Goal: Task Accomplishment & Management: Manage account settings

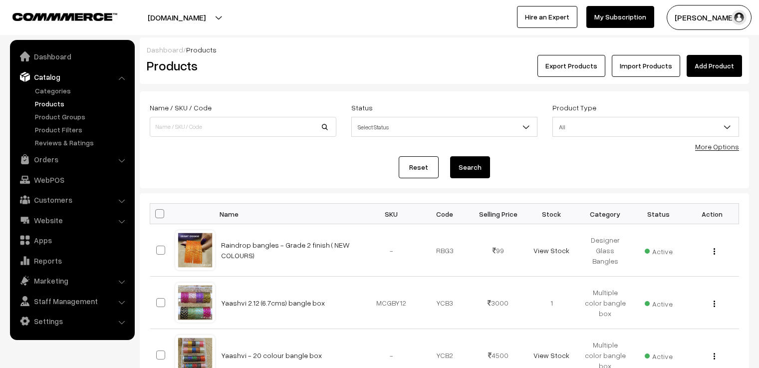
scroll to position [504, 0]
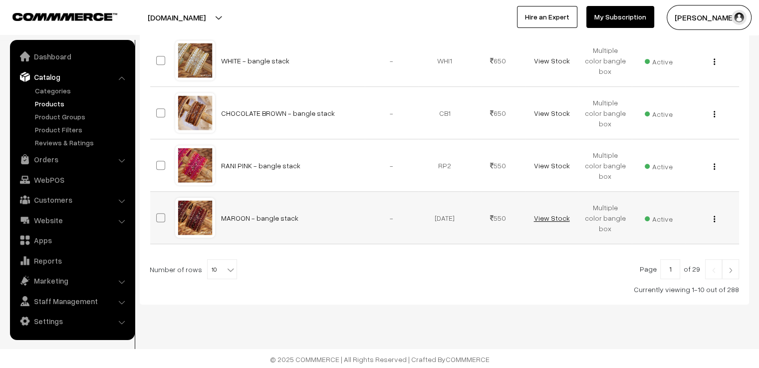
click at [557, 217] on link "View Stock" at bounding box center [551, 217] width 36 height 8
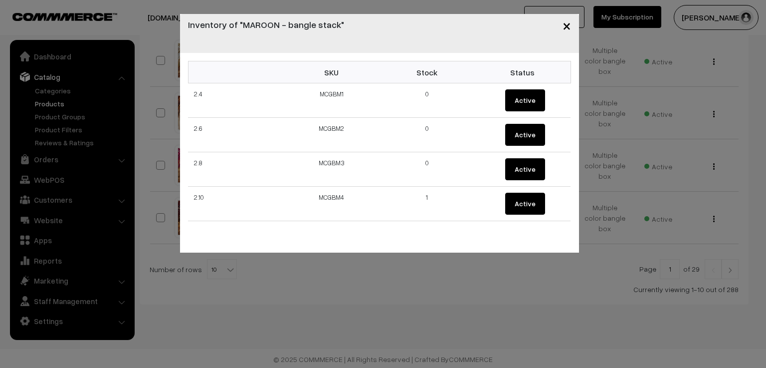
click at [563, 26] on span "×" at bounding box center [567, 25] width 8 height 18
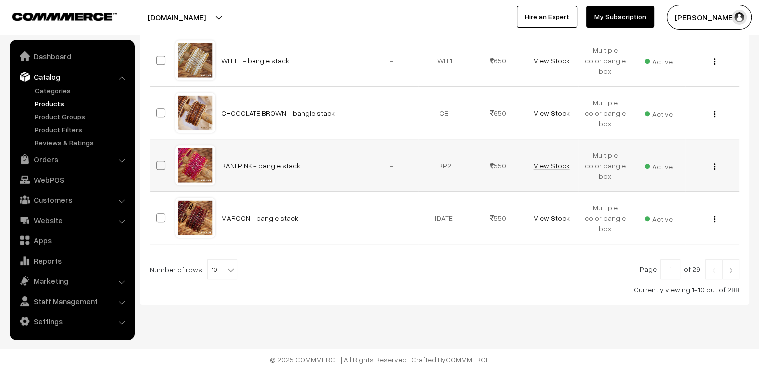
click at [550, 164] on link "View Stock" at bounding box center [551, 165] width 36 height 8
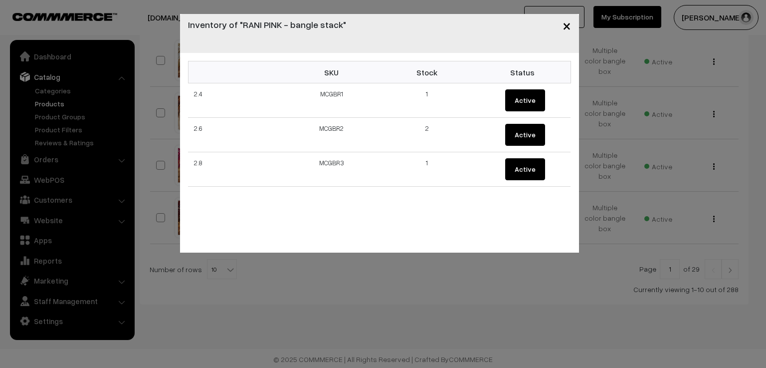
click at [568, 24] on span "×" at bounding box center [567, 25] width 8 height 18
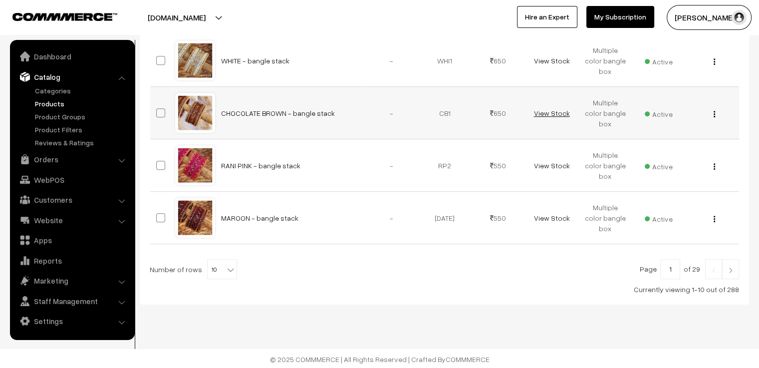
click at [555, 112] on link "View Stock" at bounding box center [551, 113] width 36 height 8
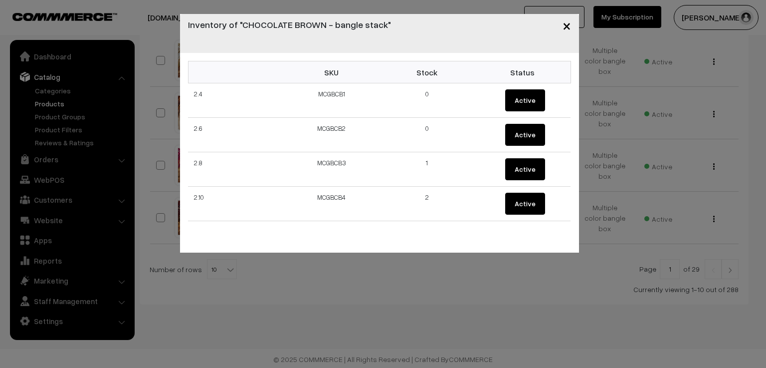
click at [567, 26] on span "×" at bounding box center [567, 25] width 8 height 18
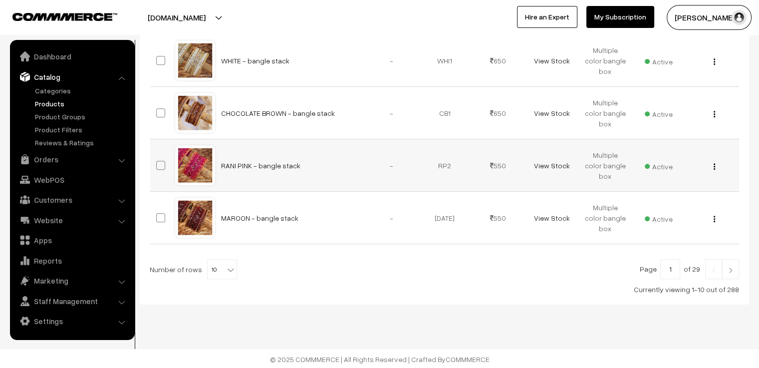
scroll to position [454, 0]
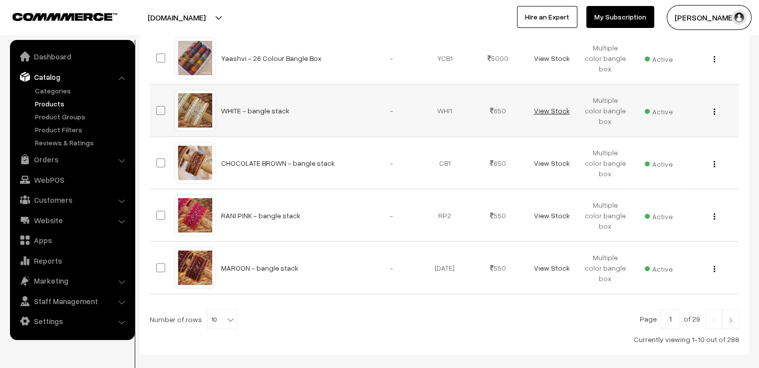
click at [549, 110] on link "View Stock" at bounding box center [551, 110] width 36 height 8
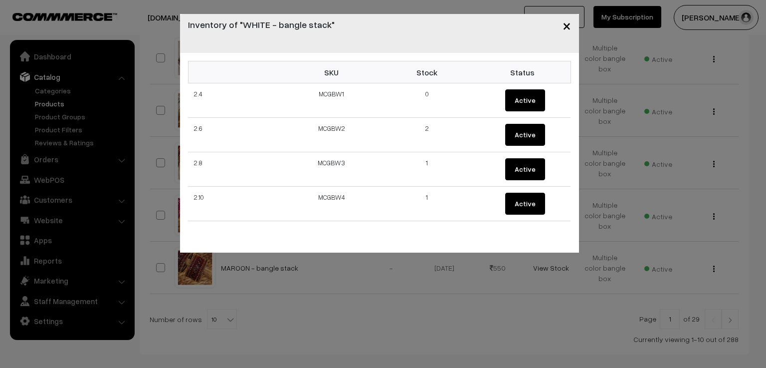
click at [565, 24] on span "×" at bounding box center [567, 25] width 8 height 18
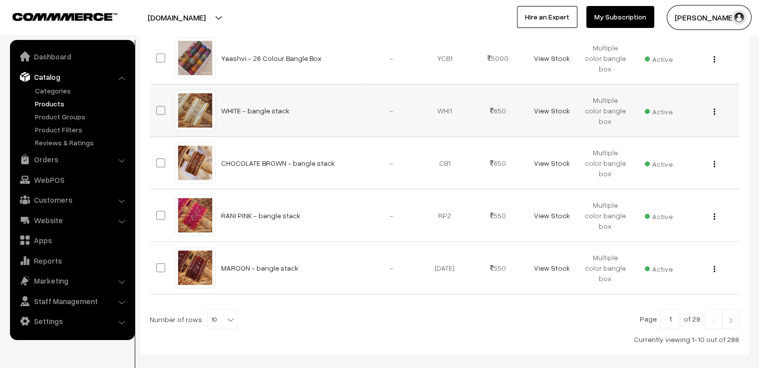
scroll to position [504, 0]
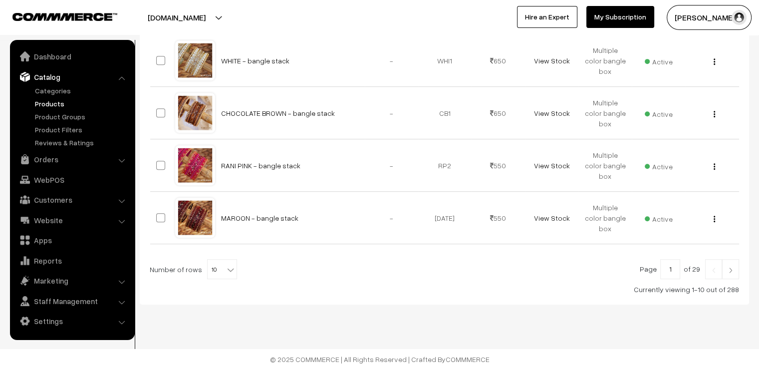
click at [729, 267] on img at bounding box center [730, 270] width 9 height 6
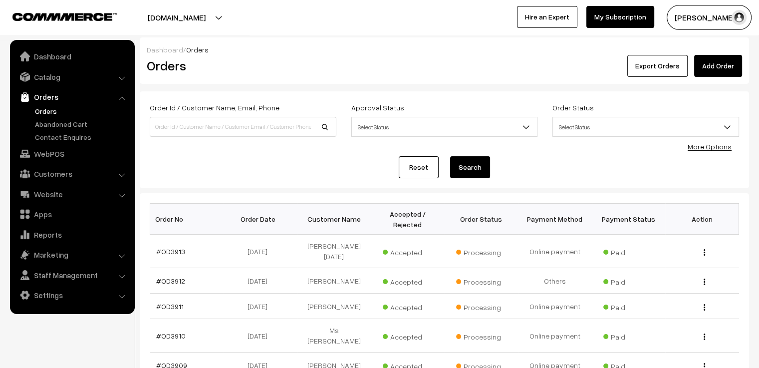
click at [255, 170] on div "Reset Search" at bounding box center [444, 167] width 589 height 22
click at [379, 146] on div "Order Id / Customer Name, Email, Phone Approval Status Select Status Awaiting A…" at bounding box center [444, 139] width 589 height 77
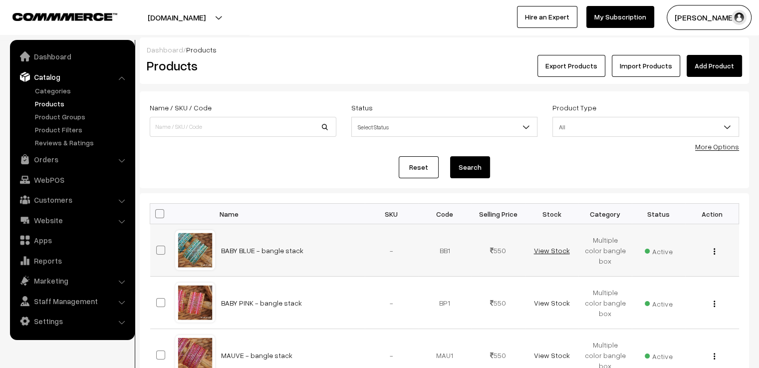
click at [546, 246] on link "View Stock" at bounding box center [551, 250] width 36 height 8
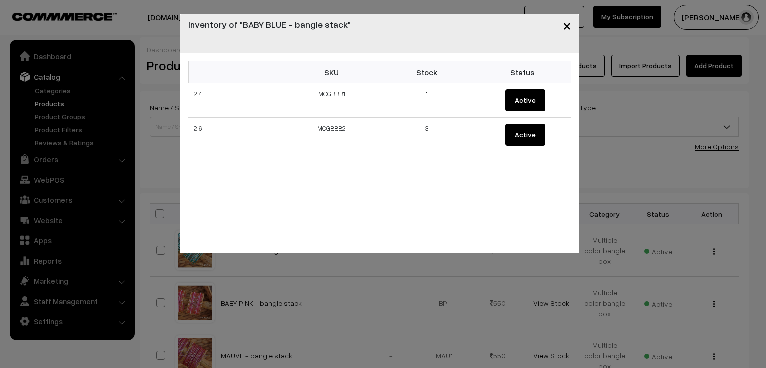
click at [545, 258] on div "× Inventory of "BABY BLUE - bangle stack" SKU Stock Status 2.4 MCGBBB1 1 Active…" at bounding box center [383, 184] width 766 height 368
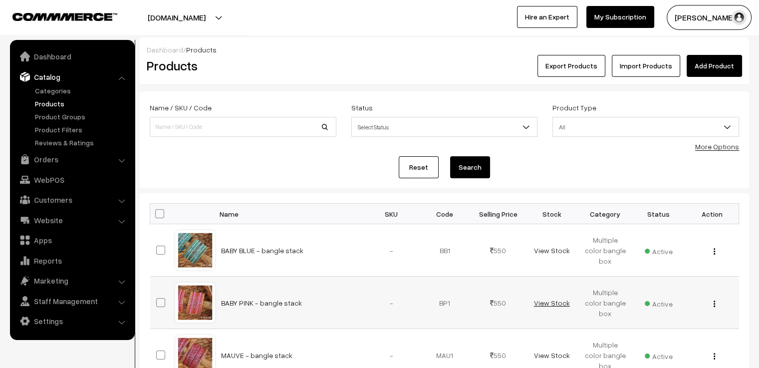
click at [553, 303] on link "View Stock" at bounding box center [551, 302] width 36 height 8
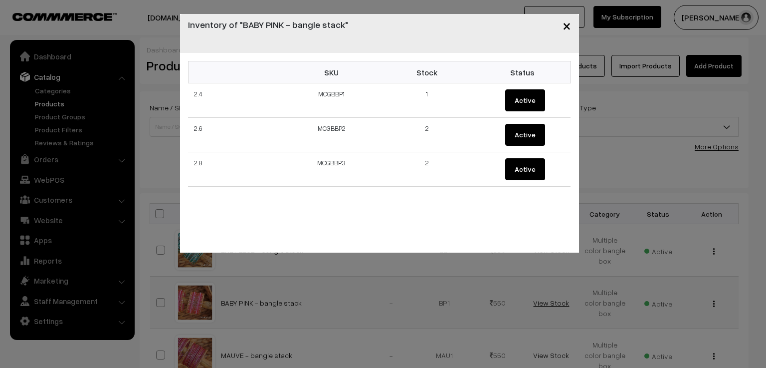
click at [553, 303] on div "× Inventory of "BABY PINK - bangle stack" SKU Stock Status 2.4 MCGBBP1 1 Active…" at bounding box center [383, 184] width 766 height 368
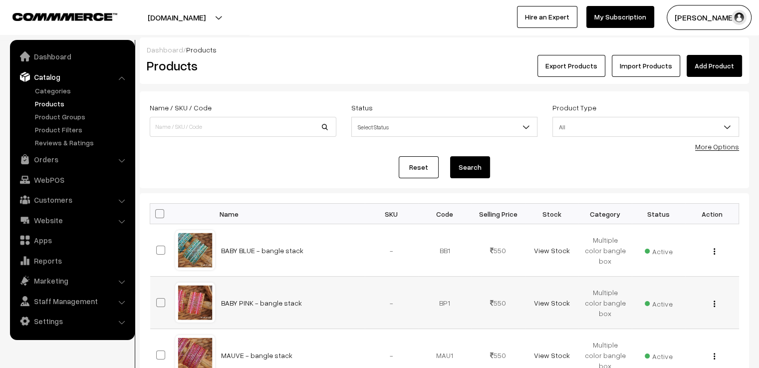
scroll to position [100, 0]
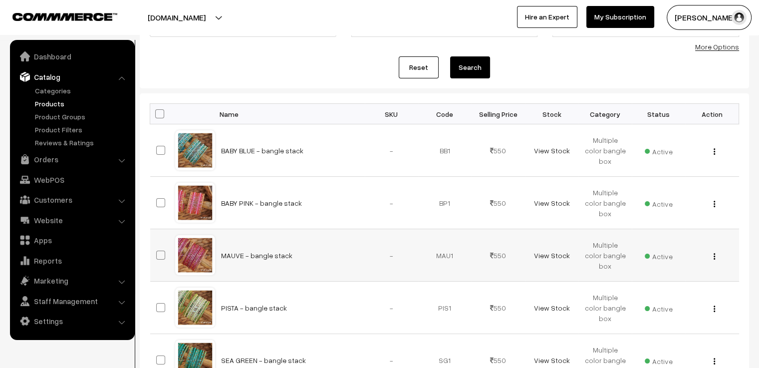
click at [555, 259] on td "View Stock" at bounding box center [551, 255] width 53 height 52
click at [556, 255] on link "View Stock" at bounding box center [551, 255] width 36 height 8
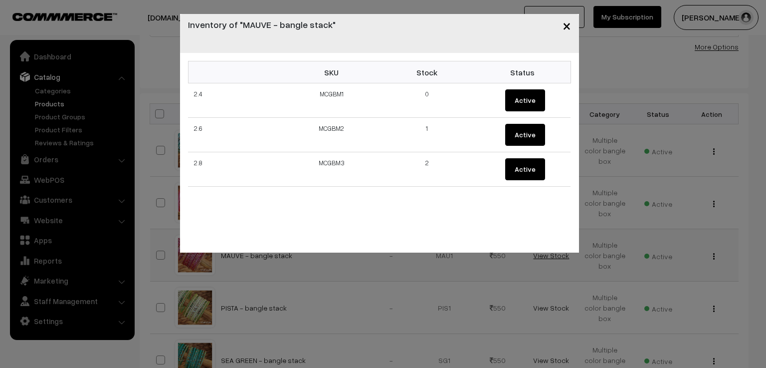
click at [556, 255] on div "× Inventory of "MAUVE - bangle stack" SKU Stock Status 2.4 MCGBM1 0 Active 2.6 …" at bounding box center [383, 184] width 766 height 368
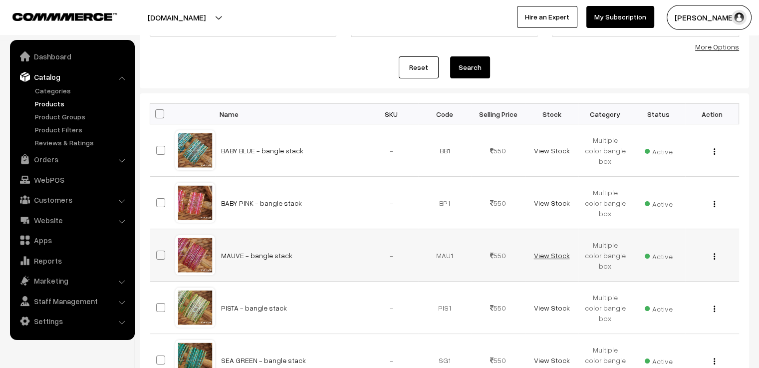
scroll to position [150, 0]
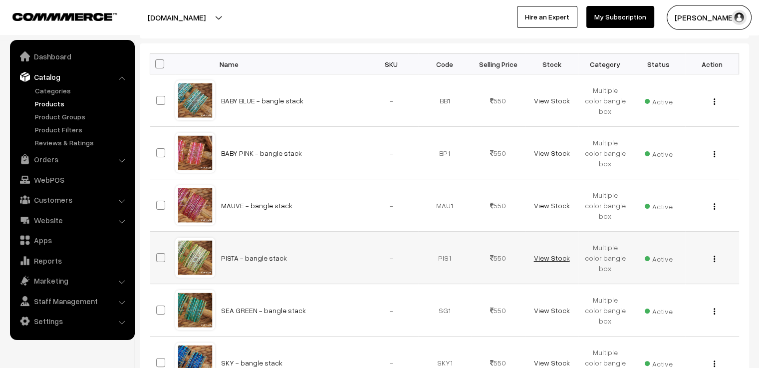
click at [554, 253] on link "View Stock" at bounding box center [551, 257] width 36 height 8
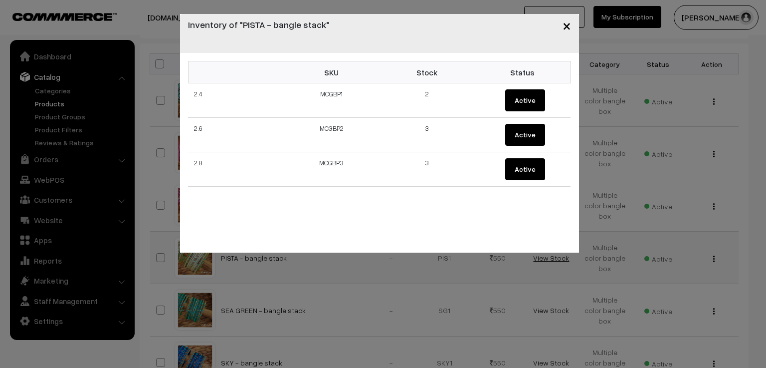
click at [554, 252] on div "× Inventory of "PISTA - bangle stack" SKU Stock Status 2.4 MCGBP1 2 Active 2.6 …" at bounding box center [383, 184] width 766 height 368
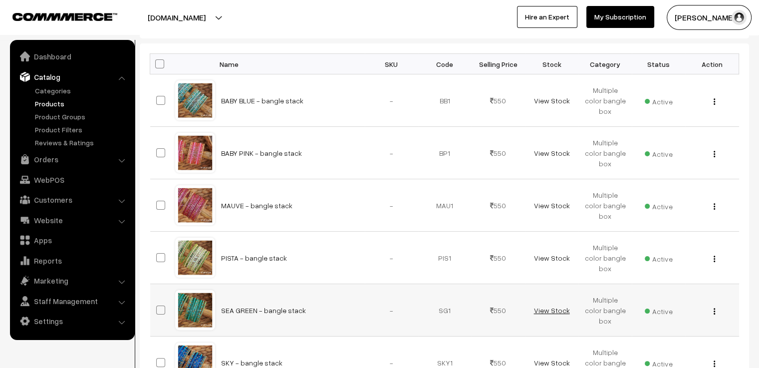
click at [554, 309] on link "View Stock" at bounding box center [551, 310] width 36 height 8
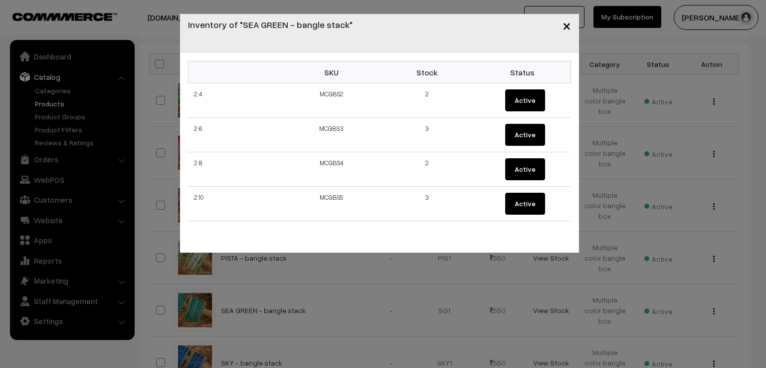
click at [554, 308] on div "× Inventory of "SEA GREEN - bangle stack" SKU Stock Status 2.4 MCGBS2 2 Active …" at bounding box center [383, 184] width 766 height 368
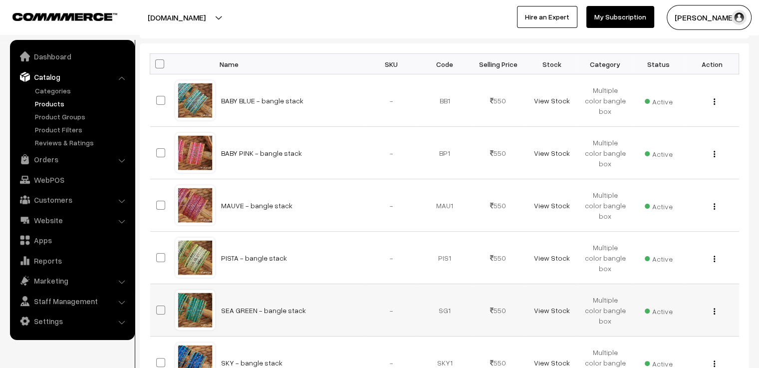
scroll to position [200, 0]
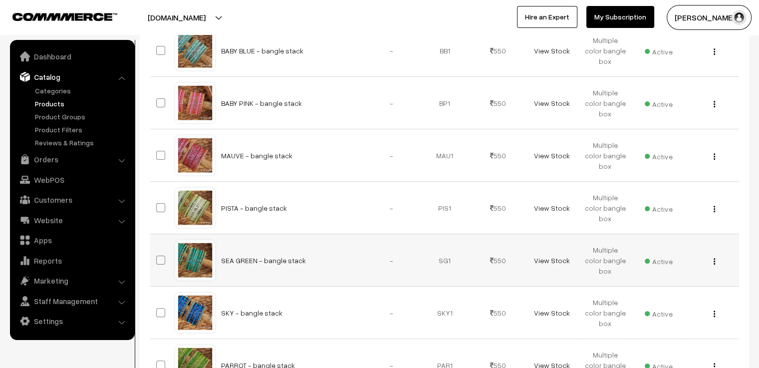
click at [548, 267] on td "View Stock" at bounding box center [551, 260] width 53 height 52
click at [546, 259] on link "View Stock" at bounding box center [551, 260] width 36 height 8
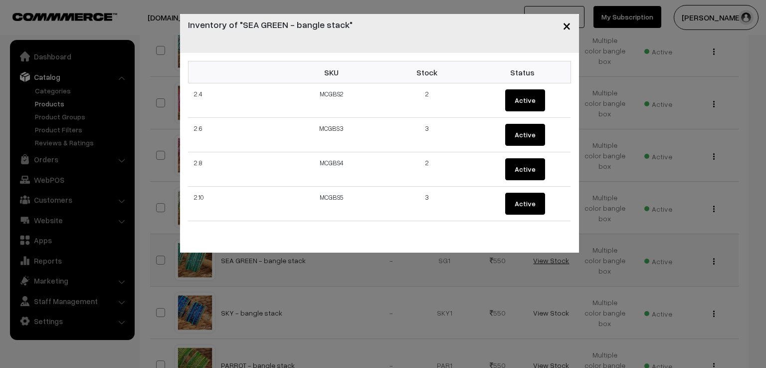
click at [546, 259] on div "× Inventory of "SEA GREEN - bangle stack" SKU Stock Status 2.4 MCGBS2 2 Active …" at bounding box center [383, 184] width 766 height 368
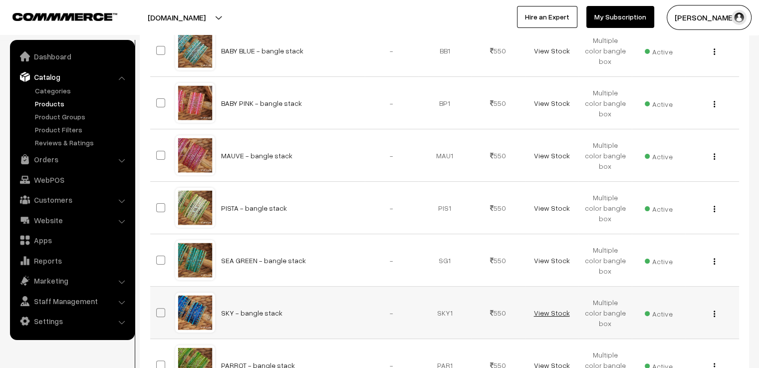
click at [549, 311] on link "View Stock" at bounding box center [551, 312] width 36 height 8
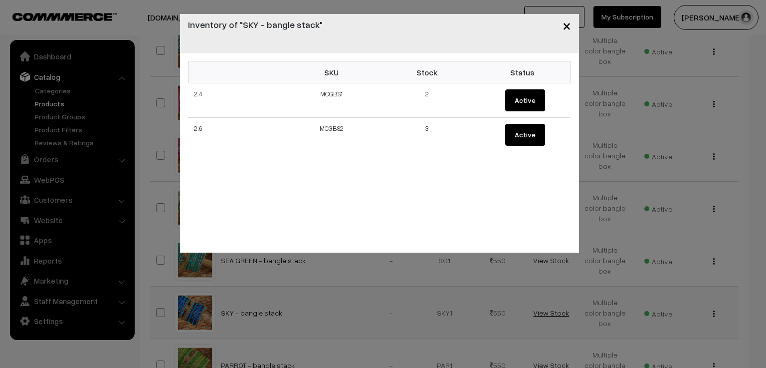
click at [549, 311] on div "× Inventory of "SKY - bangle stack" SKU Stock Status 2.4 MCGBS1 2 Active 2.6 MC…" at bounding box center [383, 184] width 766 height 368
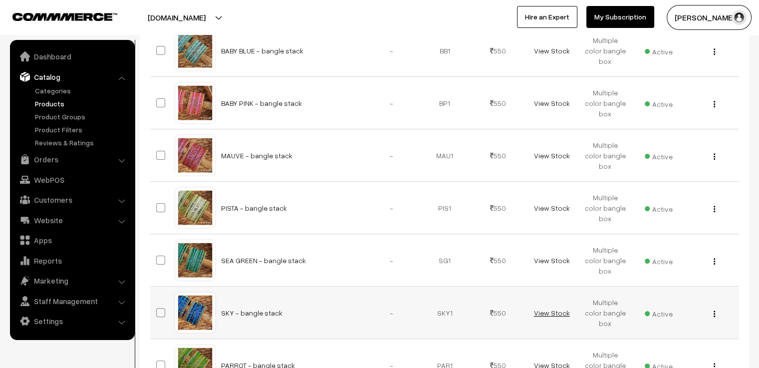
scroll to position [249, 0]
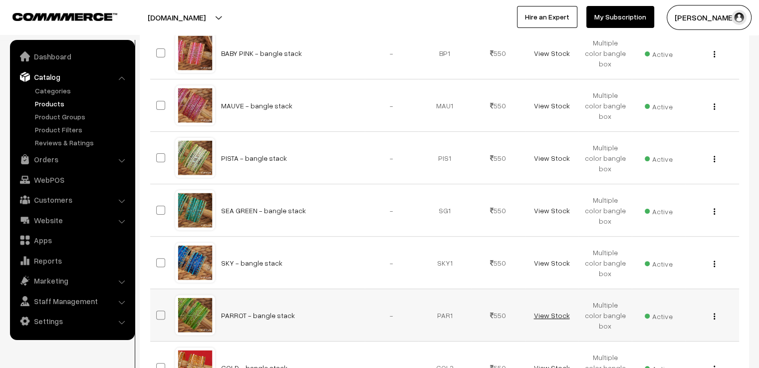
click at [549, 312] on link "View Stock" at bounding box center [551, 315] width 36 height 8
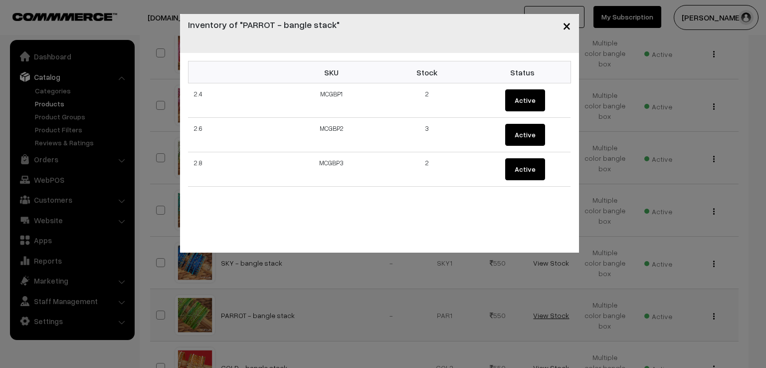
click at [549, 312] on div "× Inventory of "PARROT - bangle stack" SKU Stock Status 2.4 MCGBP1 2 Active 2.6…" at bounding box center [383, 184] width 766 height 368
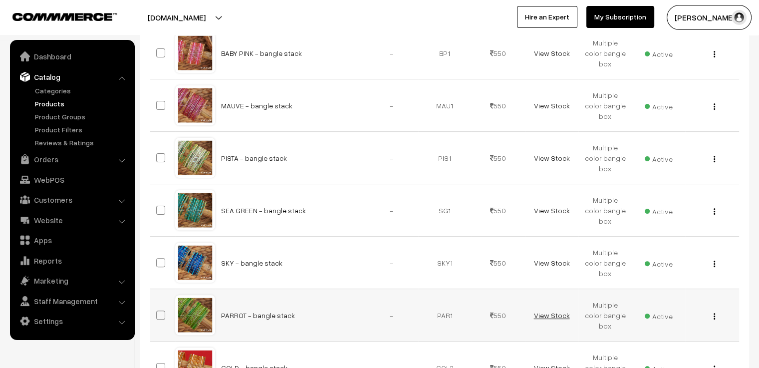
scroll to position [299, 0]
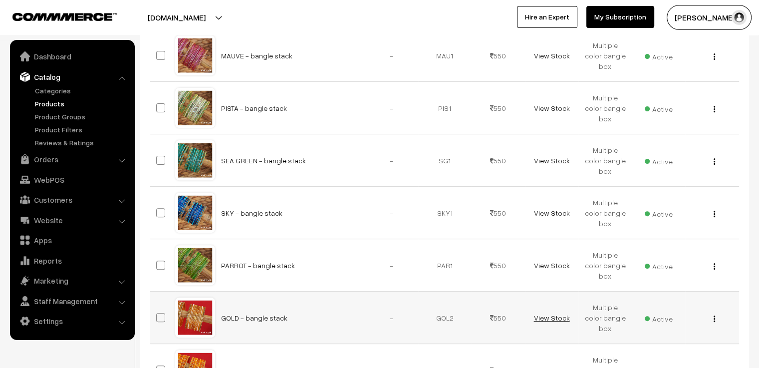
click at [549, 314] on link "View Stock" at bounding box center [551, 317] width 36 height 8
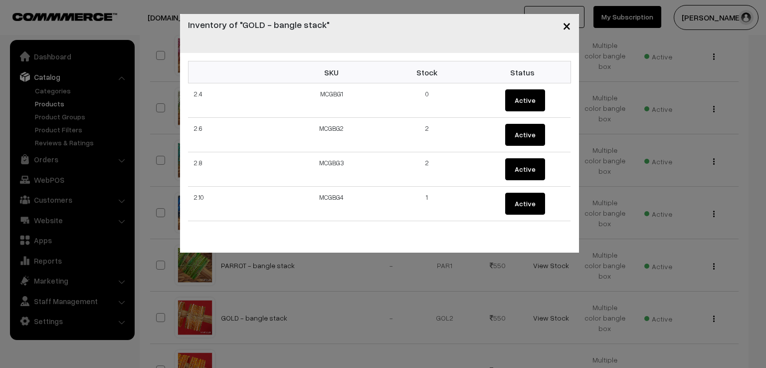
click at [549, 314] on div "× Inventory of "GOLD - bangle stack" SKU Stock Status 2.4 MCGBG1 0 Active 2.6 M…" at bounding box center [383, 184] width 766 height 368
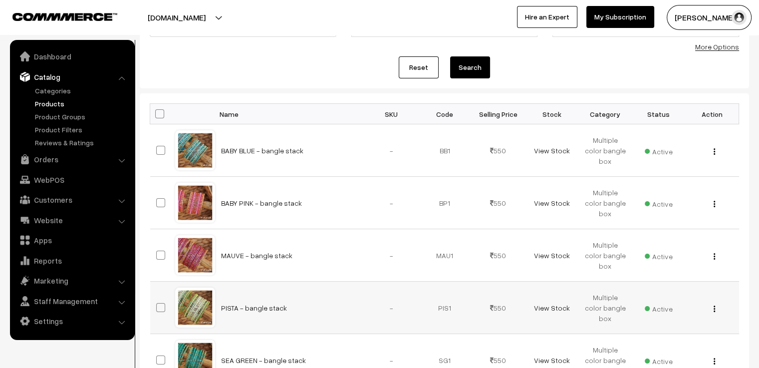
scroll to position [0, 0]
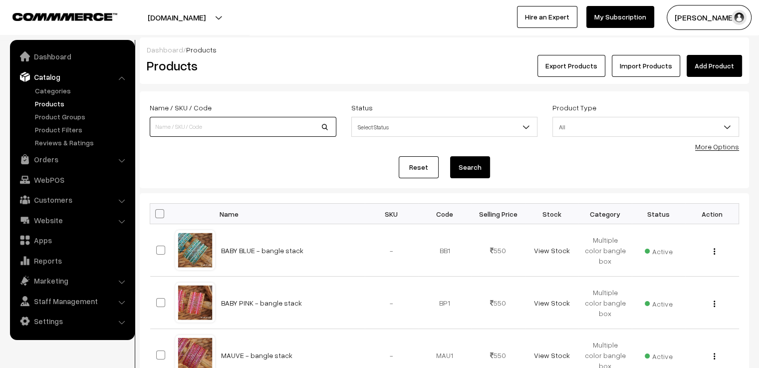
click at [220, 123] on input at bounding box center [243, 127] width 187 height 20
type input "ami"
click at [450, 156] on button "Search" at bounding box center [470, 167] width 40 height 22
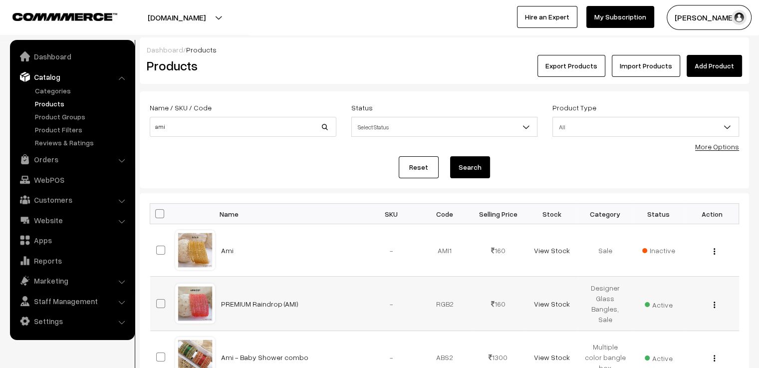
click at [199, 307] on div at bounding box center [195, 303] width 38 height 38
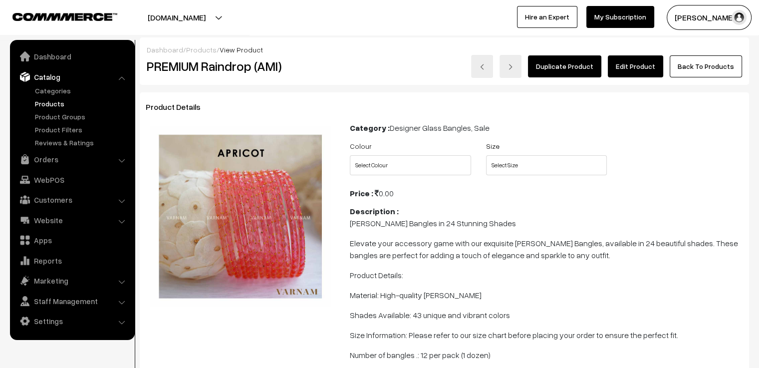
click at [649, 57] on link "Edit Product" at bounding box center [635, 66] width 55 height 22
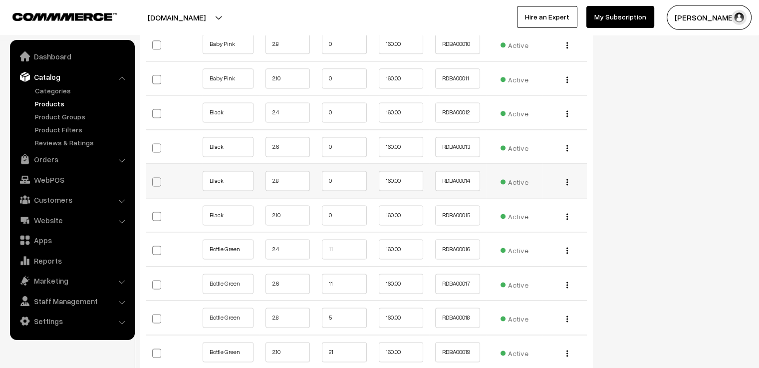
scroll to position [1397, 0]
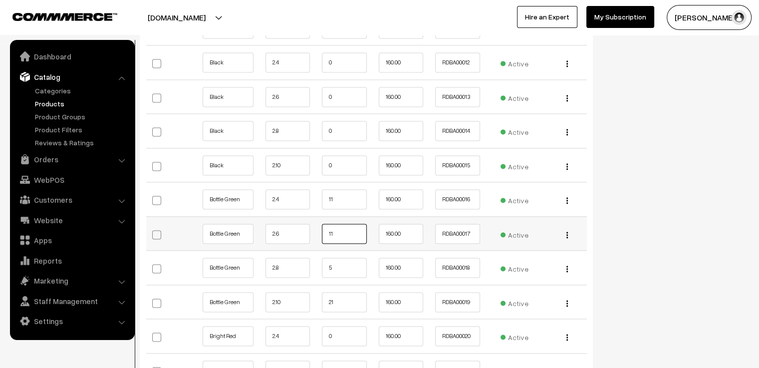
click at [341, 234] on input "11" at bounding box center [344, 233] width 45 height 20
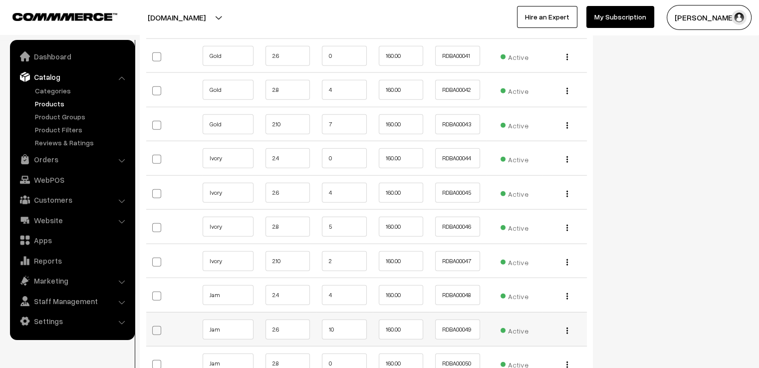
scroll to position [2444, 0]
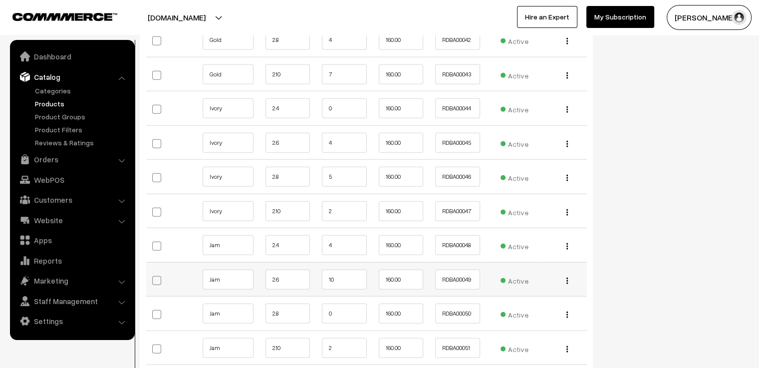
type input "10"
click at [344, 272] on input "10" at bounding box center [344, 279] width 45 height 20
type input "1"
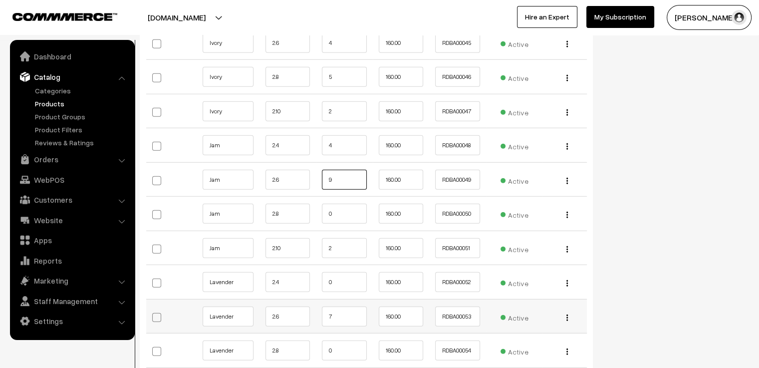
type input "9"
click at [340, 306] on input "7" at bounding box center [344, 316] width 45 height 20
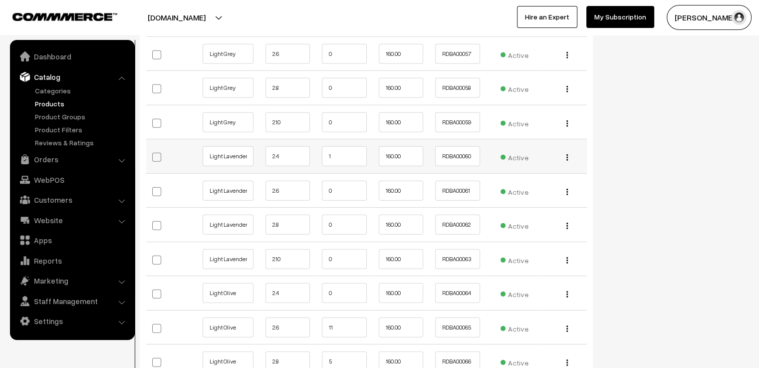
scroll to position [2993, 0]
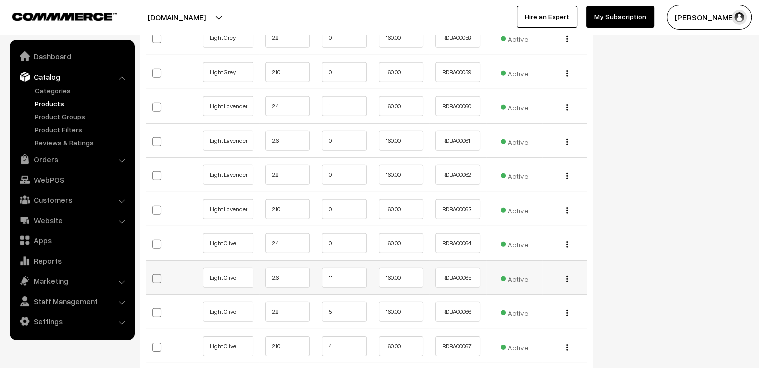
type input "6"
click at [339, 269] on input "11" at bounding box center [344, 277] width 45 height 20
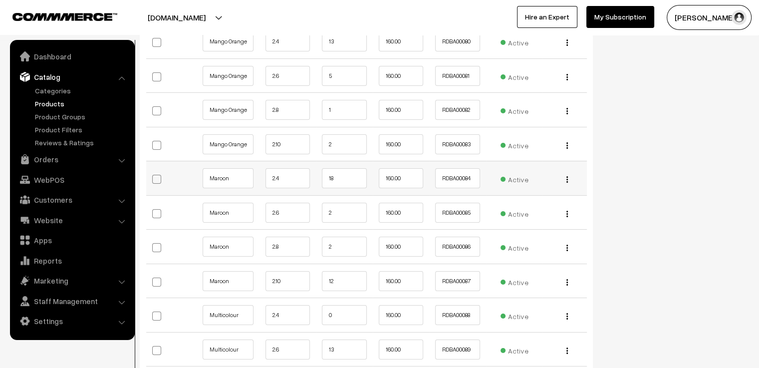
scroll to position [3691, 0]
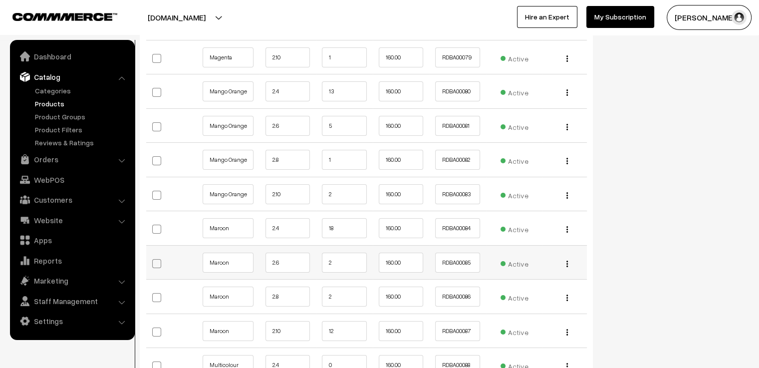
type input "10"
click at [353, 256] on input "2" at bounding box center [344, 262] width 45 height 20
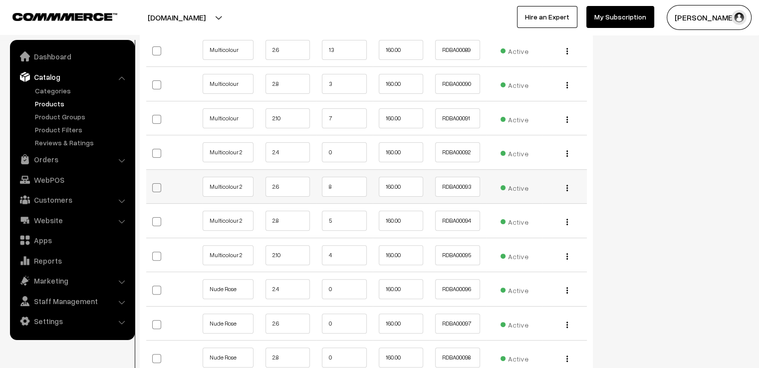
scroll to position [4090, 0]
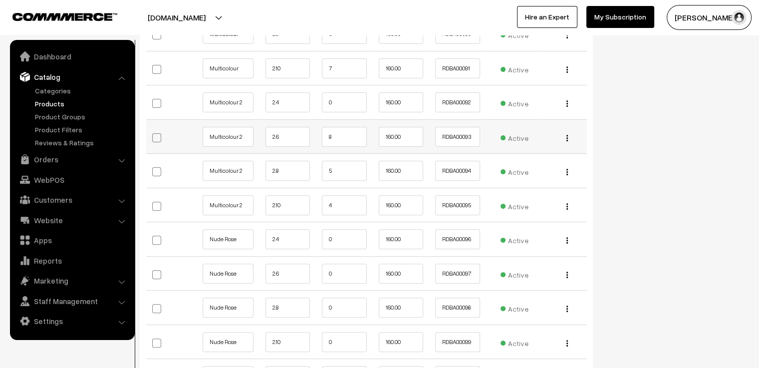
type input "0"
click at [344, 134] on input "8" at bounding box center [344, 137] width 45 height 20
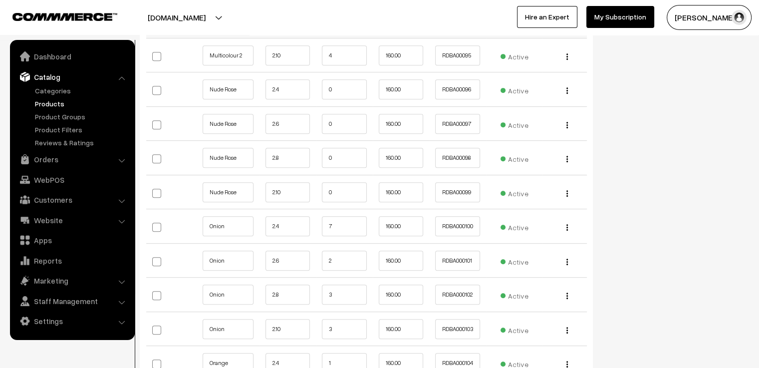
scroll to position [4290, 0]
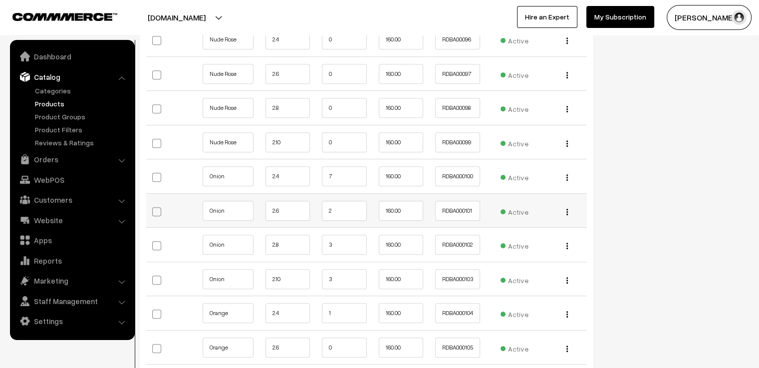
type input "7"
click at [346, 204] on input "2" at bounding box center [344, 211] width 45 height 20
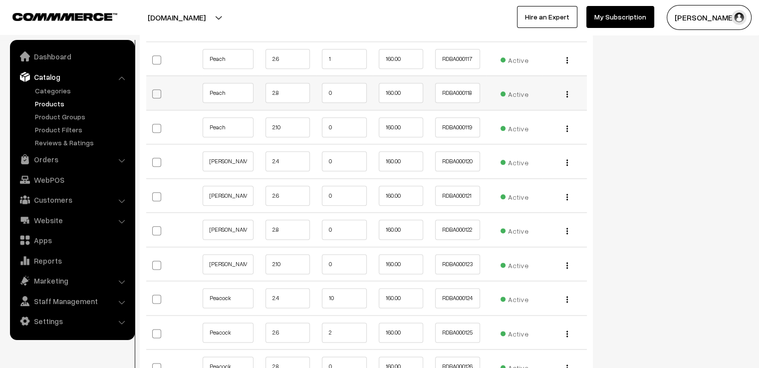
scroll to position [5088, 0]
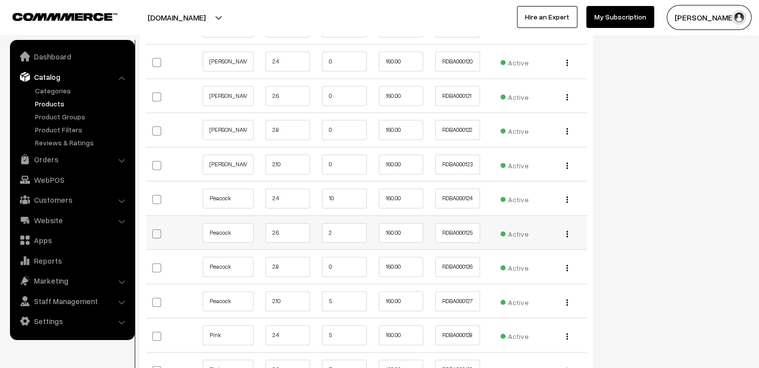
type input "1"
click at [346, 222] on input "2" at bounding box center [344, 232] width 45 height 20
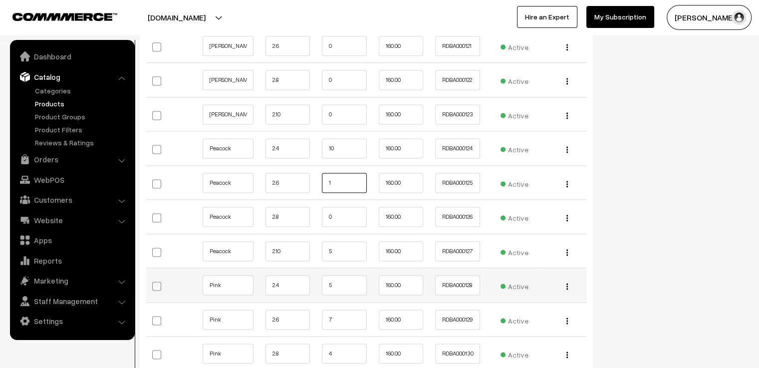
scroll to position [5188, 0]
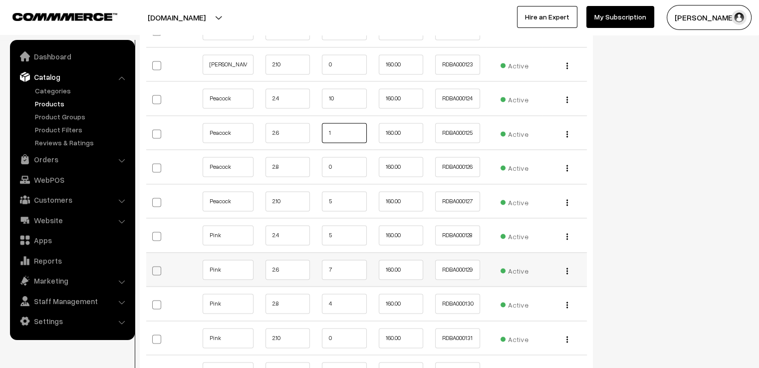
type input "1"
click at [340, 259] on input "7" at bounding box center [344, 269] width 45 height 20
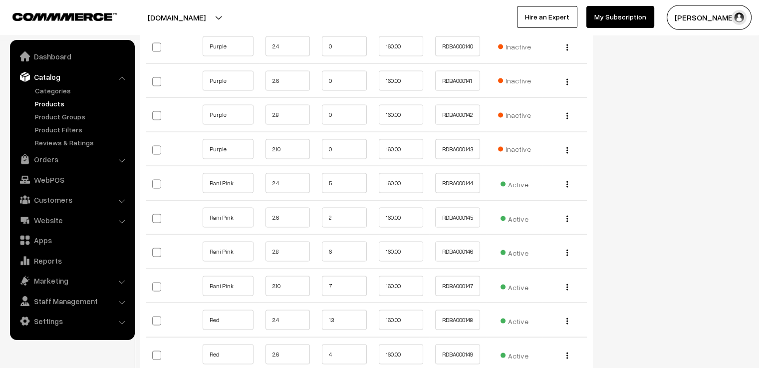
scroll to position [5836, 0]
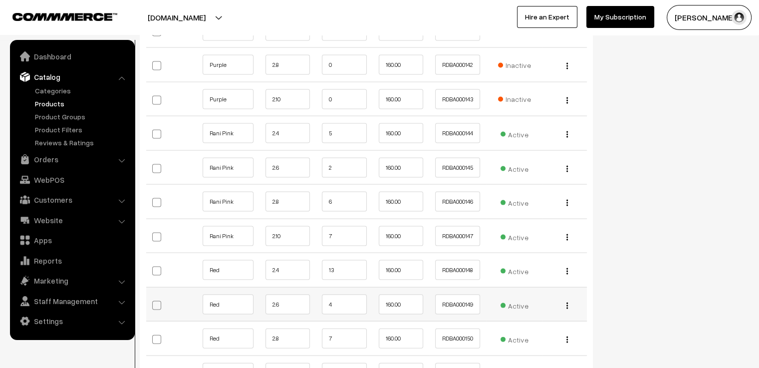
type input "6"
click at [331, 294] on input "4" at bounding box center [344, 304] width 45 height 20
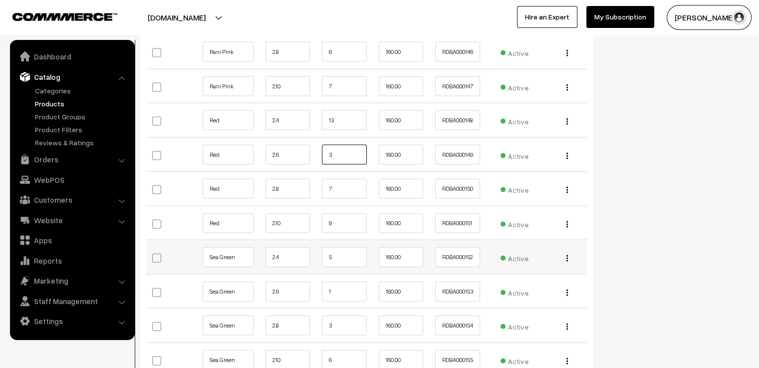
type input "3"
click at [355, 255] on td "5" at bounding box center [344, 257] width 57 height 34
click at [347, 284] on input "1" at bounding box center [344, 291] width 45 height 20
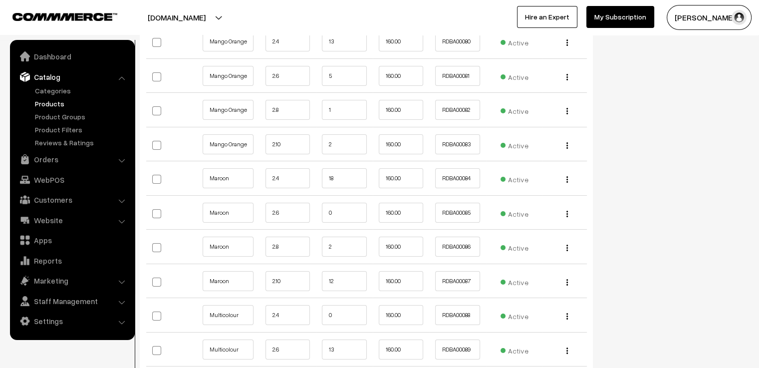
scroll to position [3691, 0]
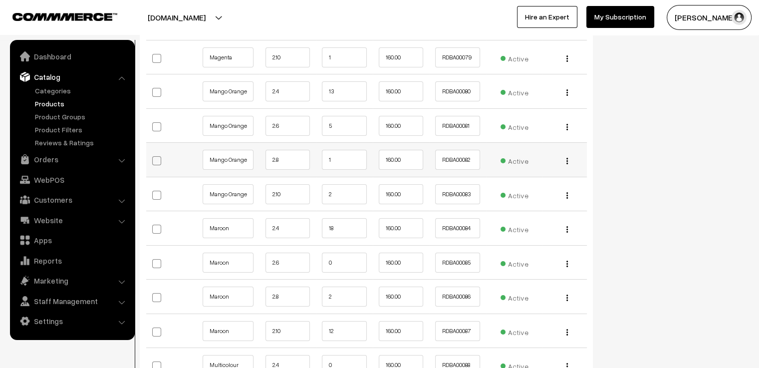
type input "0"
click at [339, 151] on input "1" at bounding box center [344, 160] width 45 height 20
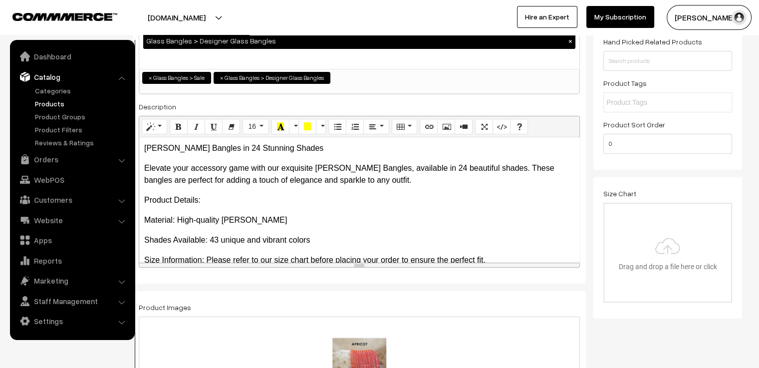
scroll to position [0, 0]
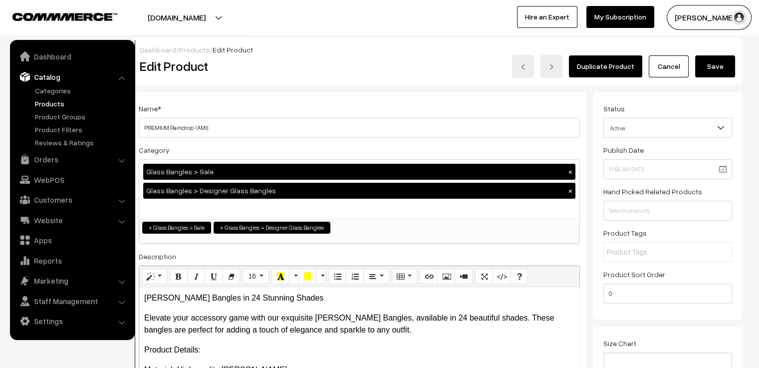
type input "0"
click at [718, 63] on button "Save" at bounding box center [715, 66] width 40 height 22
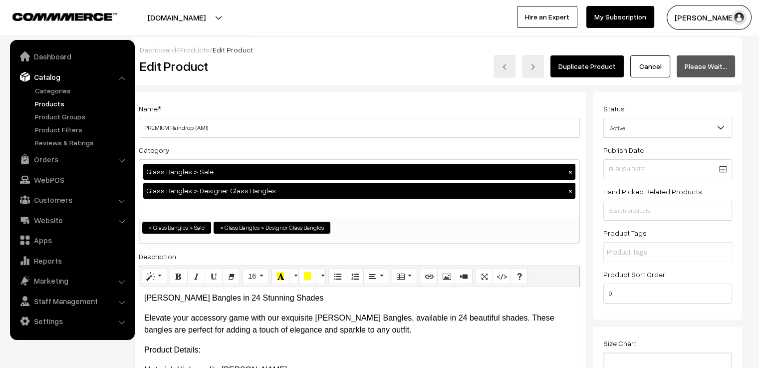
scroll to position [50, 0]
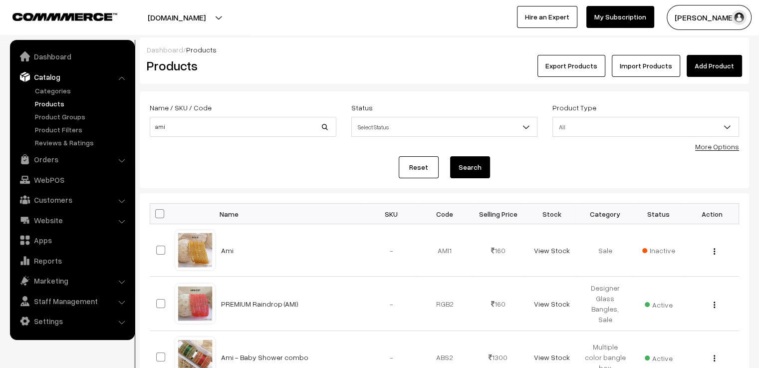
click at [226, 138] on div "Name / SKU / Code ami" at bounding box center [243, 121] width 202 height 41
click at [229, 131] on input "ami" at bounding box center [243, 127] width 187 height 20
type input "a"
type input "yaashvi"
click at [450, 156] on button "Search" at bounding box center [470, 167] width 40 height 22
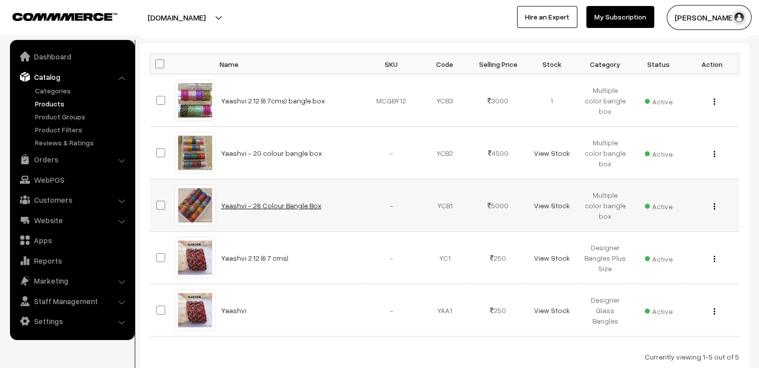
scroll to position [200, 0]
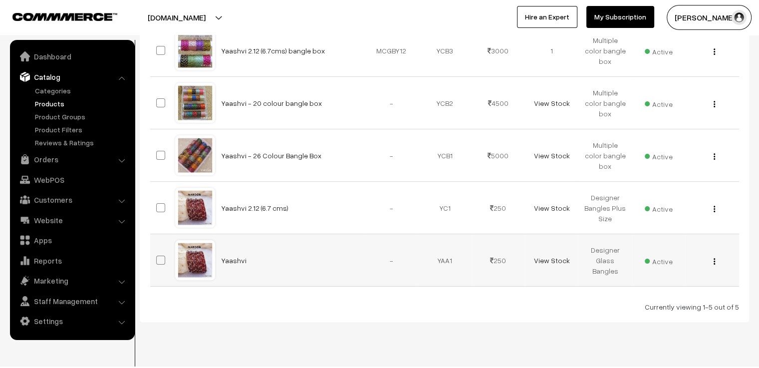
click at [197, 250] on div at bounding box center [195, 260] width 38 height 38
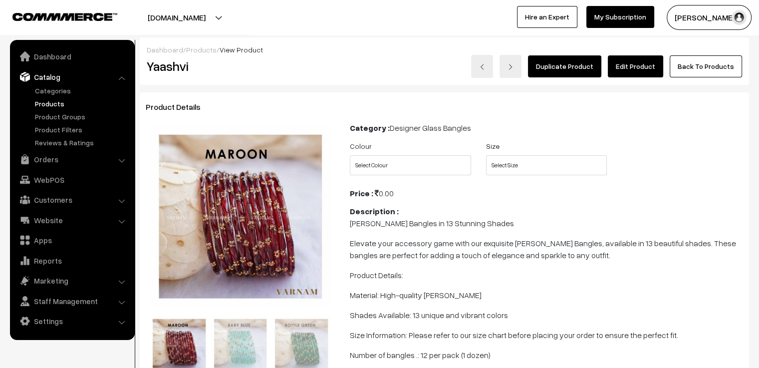
click at [657, 70] on link "Edit Product" at bounding box center [635, 66] width 55 height 22
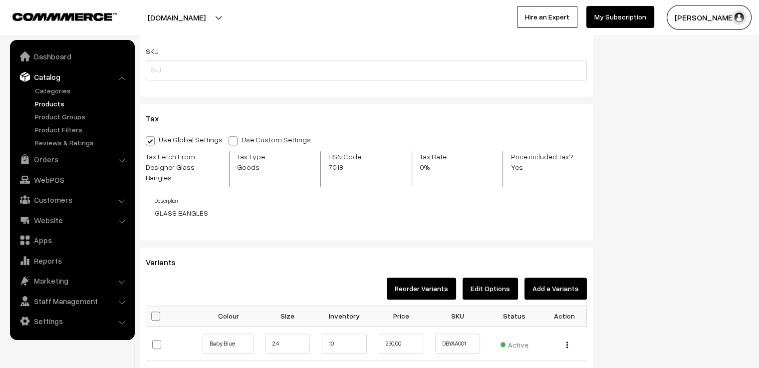
scroll to position [998, 0]
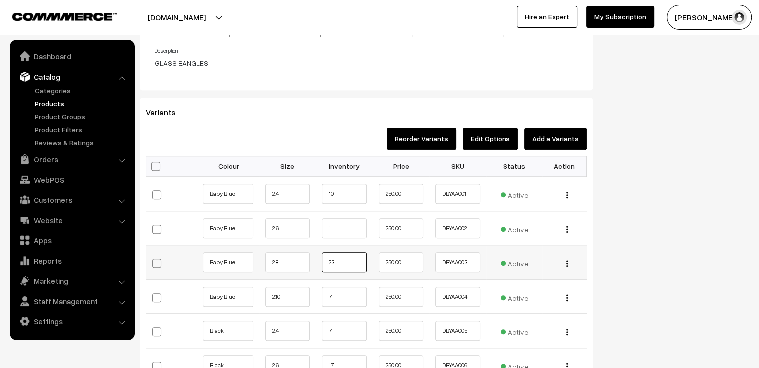
click at [352, 252] on input "23" at bounding box center [344, 262] width 45 height 20
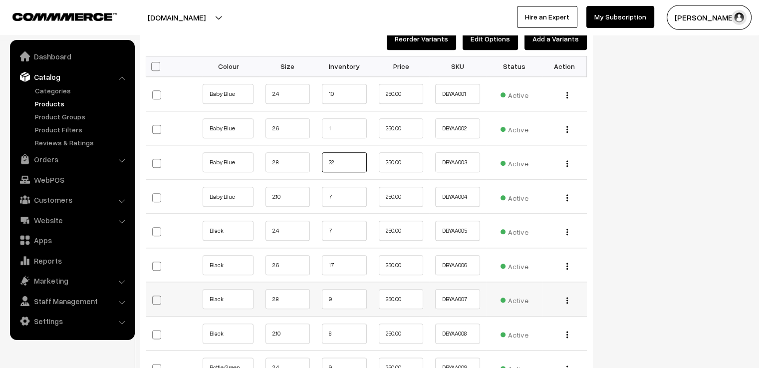
type input "22"
click at [348, 289] on input "9" at bounding box center [344, 299] width 45 height 20
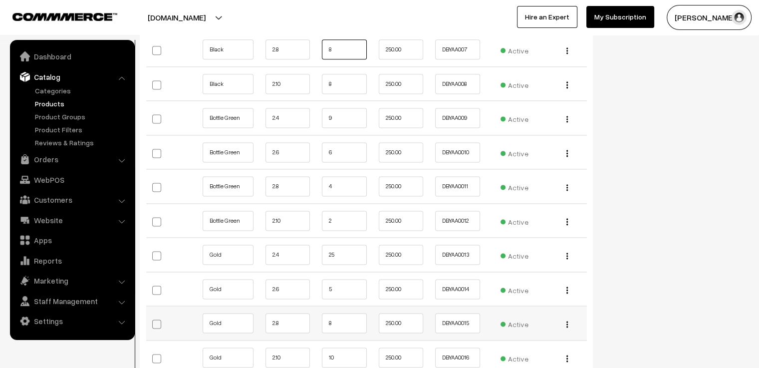
scroll to position [1397, 0]
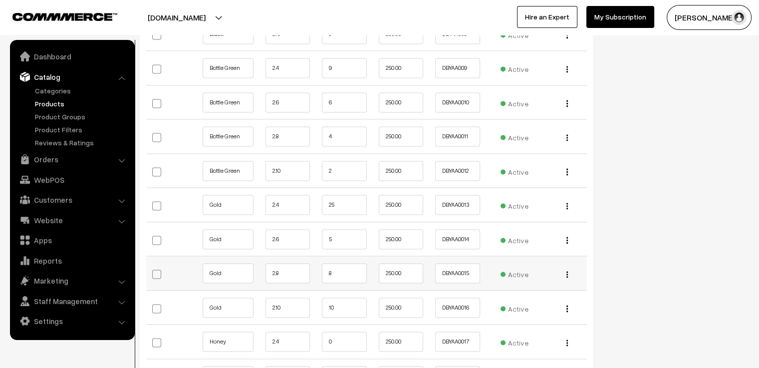
type input "8"
click at [339, 263] on input "8" at bounding box center [344, 273] width 45 height 20
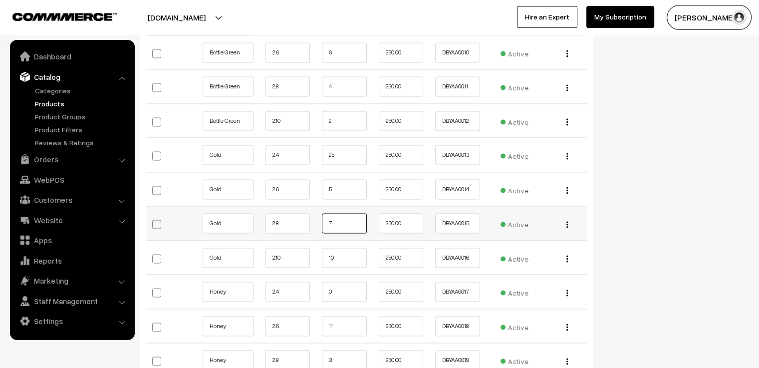
scroll to position [1546, 0]
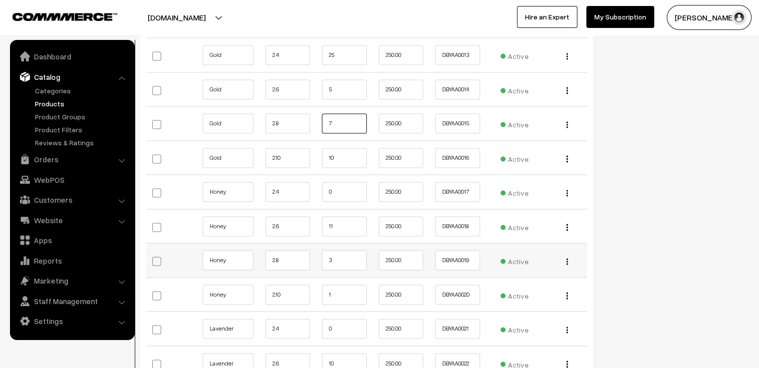
type input "7"
click at [335, 250] on input "3" at bounding box center [344, 260] width 45 height 20
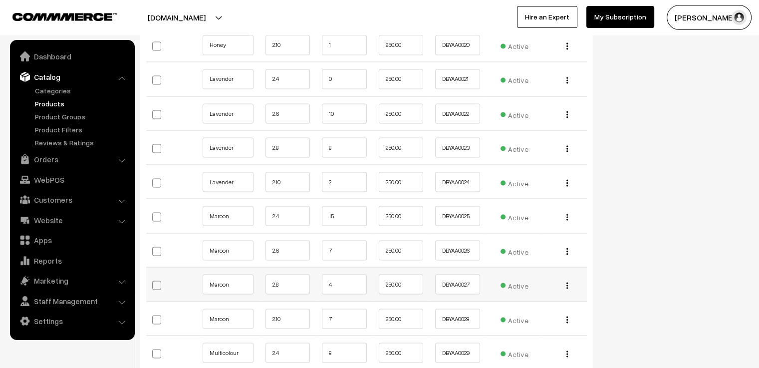
scroll to position [1846, 0]
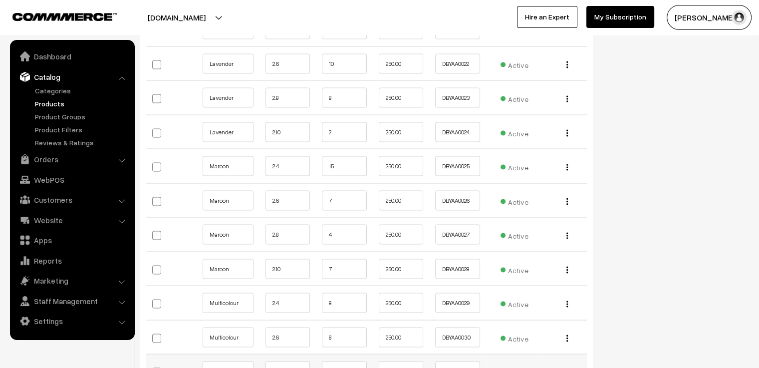
type input "2"
click at [345, 361] on input "5" at bounding box center [344, 371] width 45 height 20
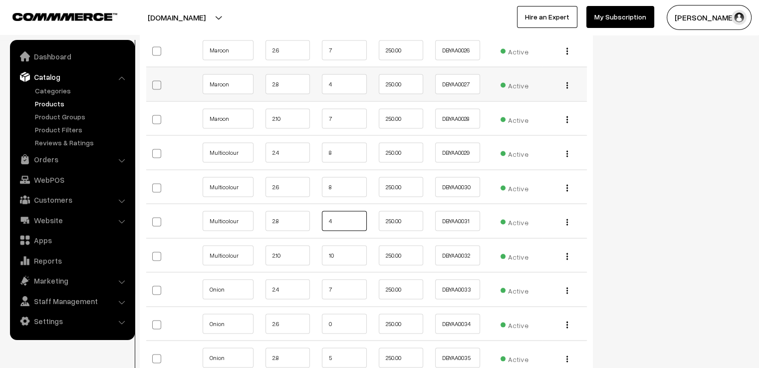
type input "4"
click at [349, 74] on input "4" at bounding box center [344, 84] width 45 height 20
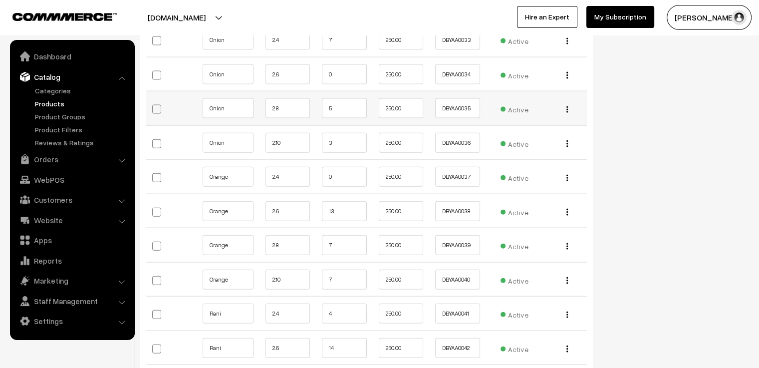
scroll to position [2295, 0]
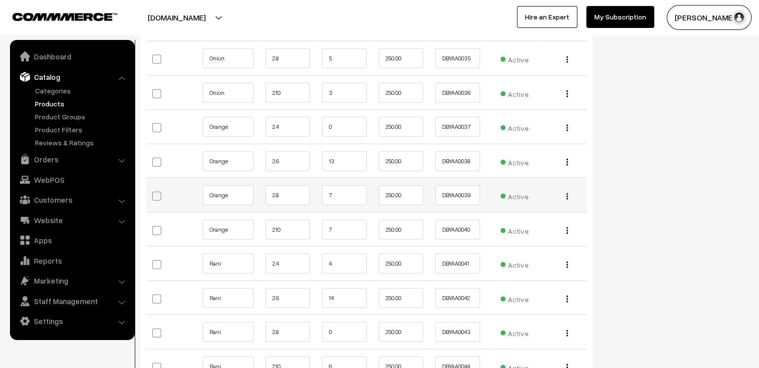
type input "0"
click at [347, 185] on input "7" at bounding box center [344, 195] width 45 height 20
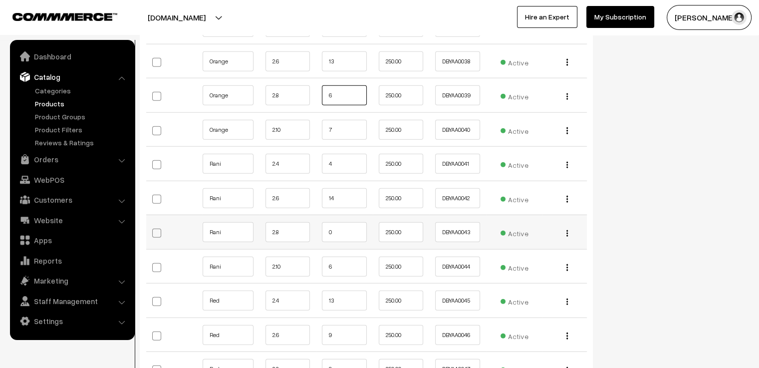
type input "6"
click at [340, 222] on input "0" at bounding box center [344, 232] width 45 height 20
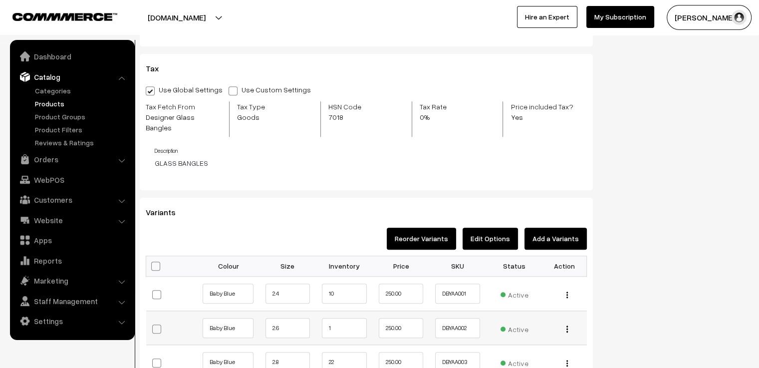
scroll to position [1047, 0]
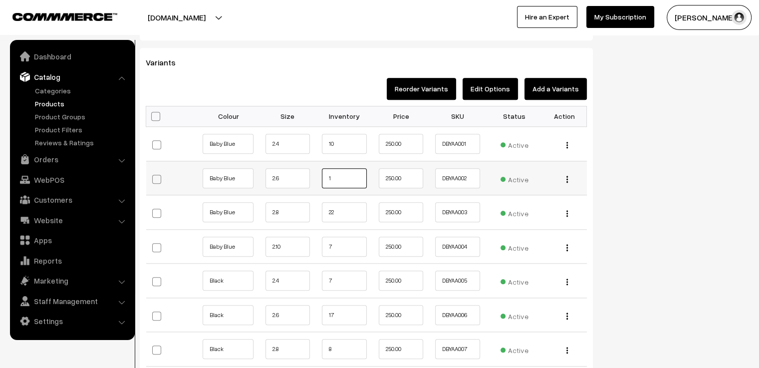
click at [343, 169] on input "1" at bounding box center [344, 178] width 45 height 20
type input "0"
click at [354, 205] on input "22" at bounding box center [344, 212] width 45 height 20
type input "21"
click at [345, 240] on input "7" at bounding box center [344, 246] width 45 height 20
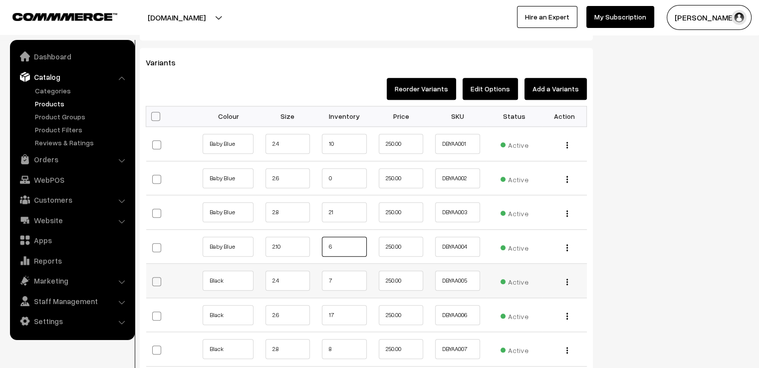
scroll to position [1097, 0]
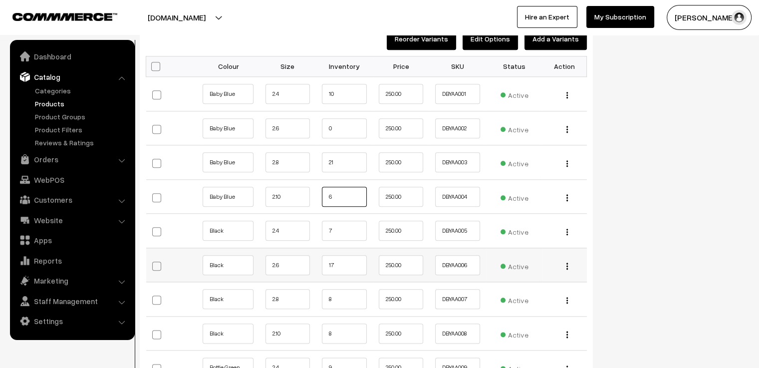
type input "6"
click at [342, 258] on input "17" at bounding box center [344, 265] width 45 height 20
type input "16"
click at [343, 289] on input "8" at bounding box center [344, 299] width 45 height 20
type input "7"
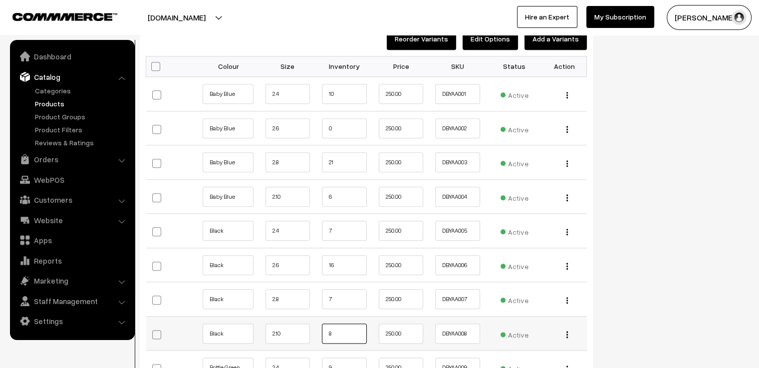
click at [348, 323] on input "8" at bounding box center [344, 333] width 45 height 20
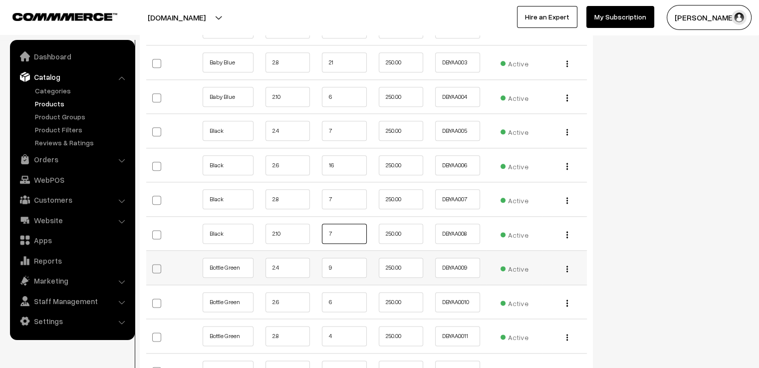
type input "7"
click at [333, 257] on input "9" at bounding box center [344, 267] width 45 height 20
click at [349, 292] on input "6" at bounding box center [344, 302] width 45 height 20
type input "5"
click at [356, 327] on input "4" at bounding box center [344, 336] width 45 height 20
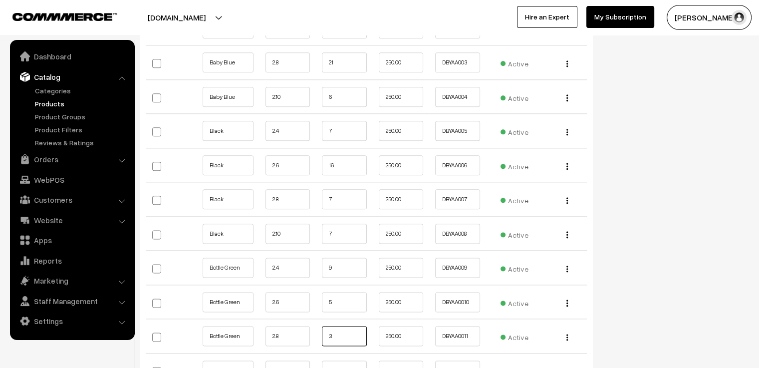
scroll to position [1297, 0]
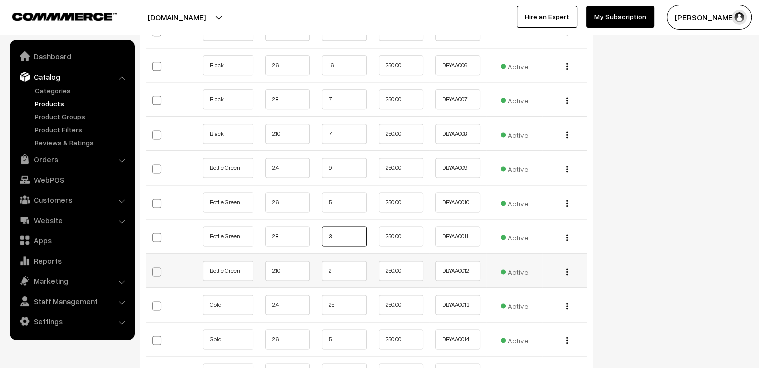
type input "3"
click at [342, 260] on input "2" at bounding box center [344, 270] width 45 height 20
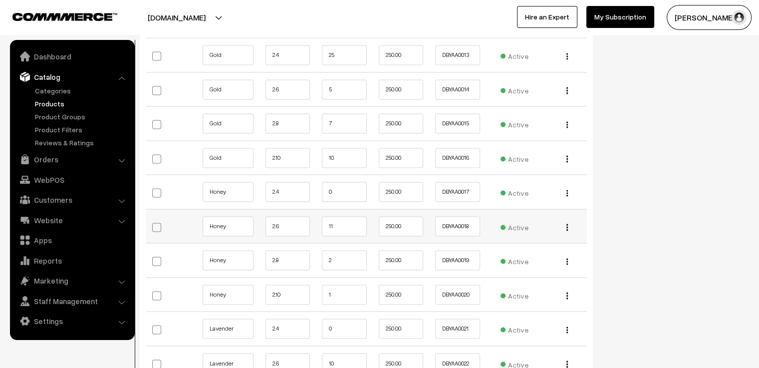
scroll to position [1596, 0]
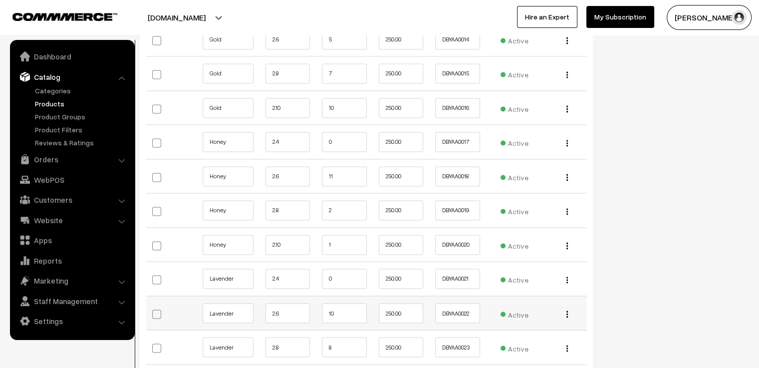
type input "1"
click at [340, 303] on input "10" at bounding box center [344, 313] width 45 height 20
type input "1"
type input "9"
click at [352, 342] on input "8" at bounding box center [344, 347] width 45 height 20
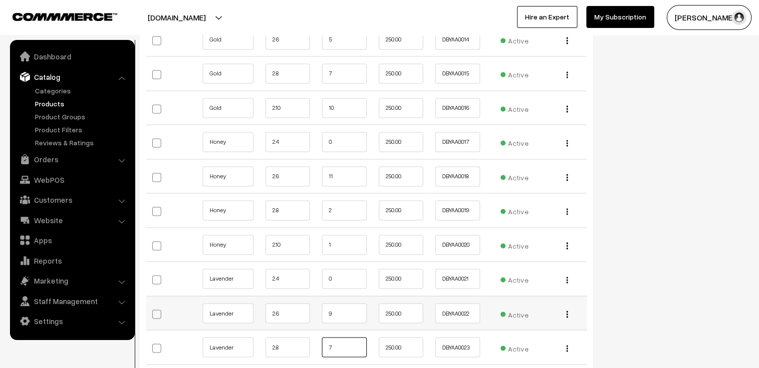
scroll to position [1646, 0]
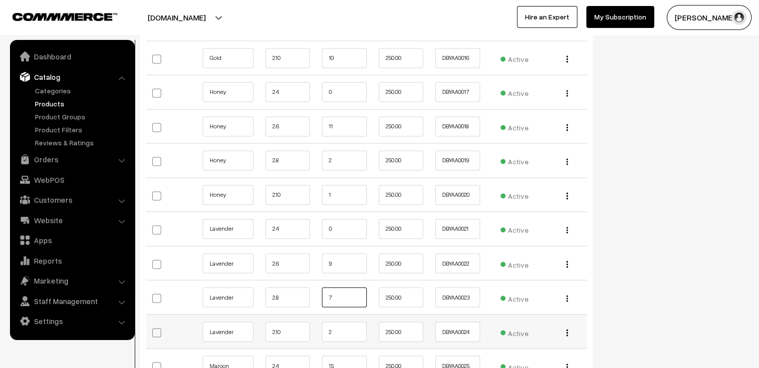
type input "7"
click at [339, 321] on input "2" at bounding box center [344, 331] width 45 height 20
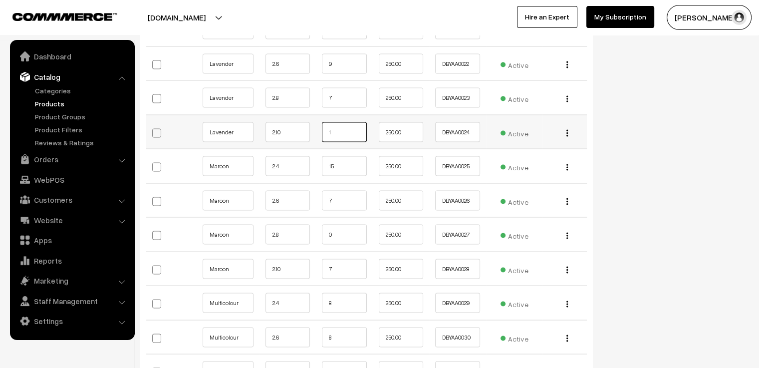
scroll to position [1895, 0]
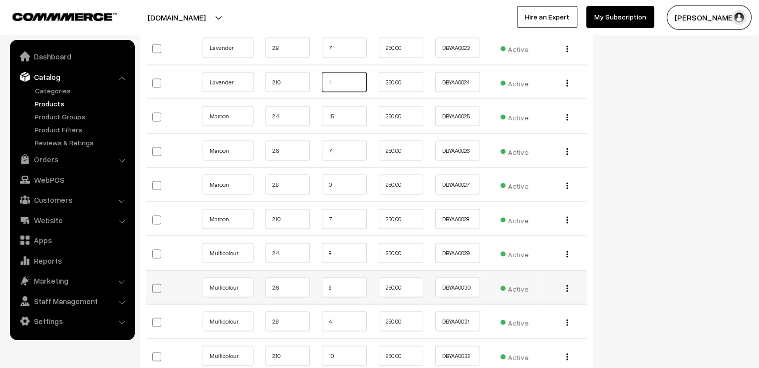
type input "1"
click at [348, 278] on input "8" at bounding box center [344, 287] width 45 height 20
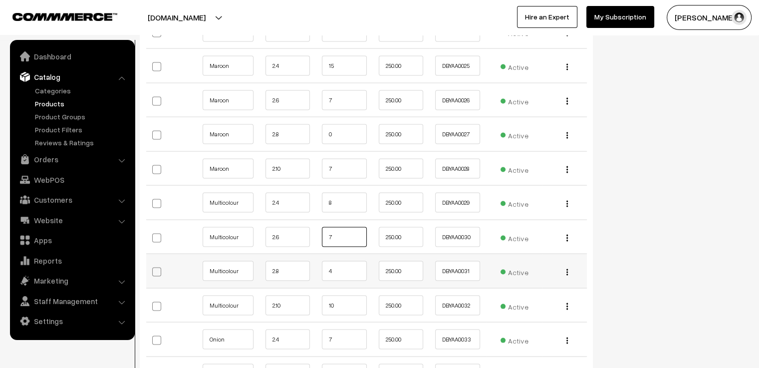
type input "7"
click at [352, 261] on input "4" at bounding box center [344, 271] width 45 height 20
click at [345, 295] on input "10" at bounding box center [344, 305] width 45 height 20
type input "1"
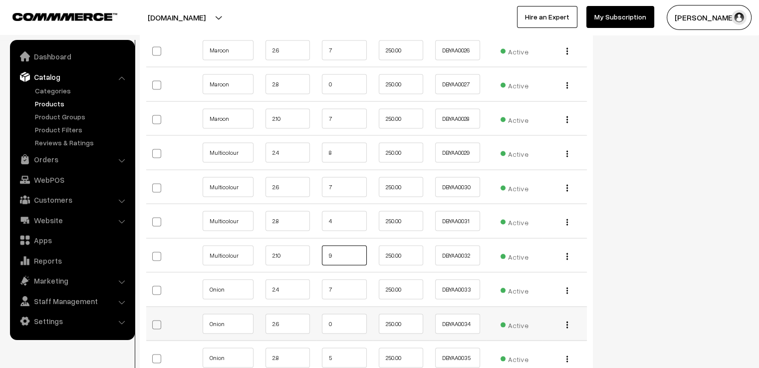
type input "9"
click at [335, 314] on input "0" at bounding box center [344, 324] width 45 height 20
click at [334, 348] on input "5" at bounding box center [344, 358] width 45 height 20
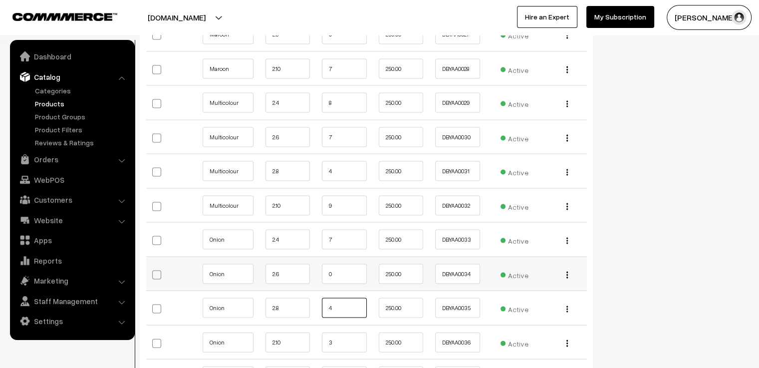
scroll to position [2095, 0]
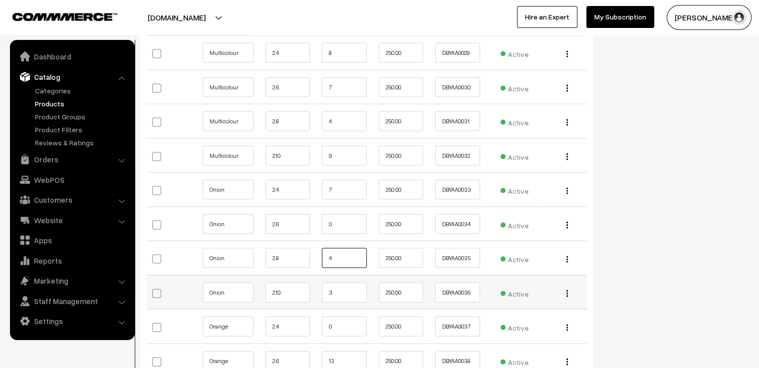
type input "4"
click at [342, 275] on td "3" at bounding box center [344, 292] width 57 height 34
click at [341, 282] on input "3" at bounding box center [344, 292] width 45 height 20
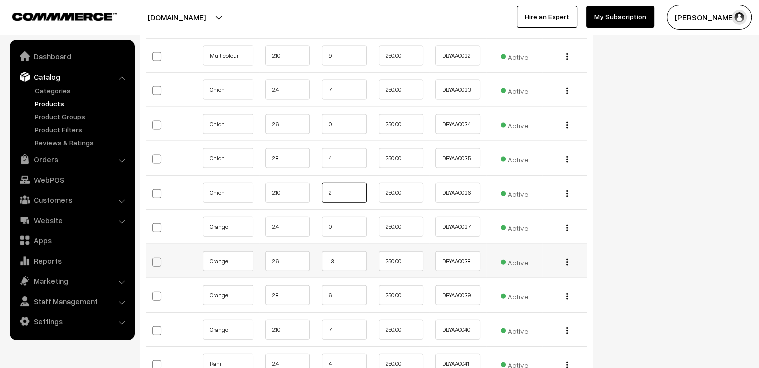
type input "2"
click at [338, 251] on input "13" at bounding box center [344, 261] width 45 height 20
type input "12"
click at [332, 285] on input "6" at bounding box center [344, 295] width 45 height 20
type input "5"
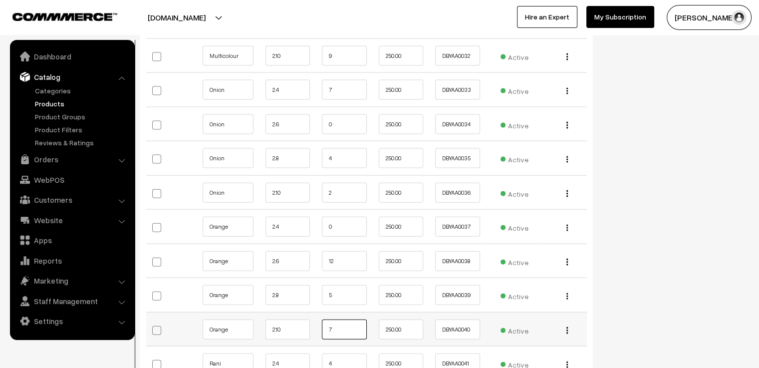
click at [340, 319] on input "7" at bounding box center [344, 329] width 45 height 20
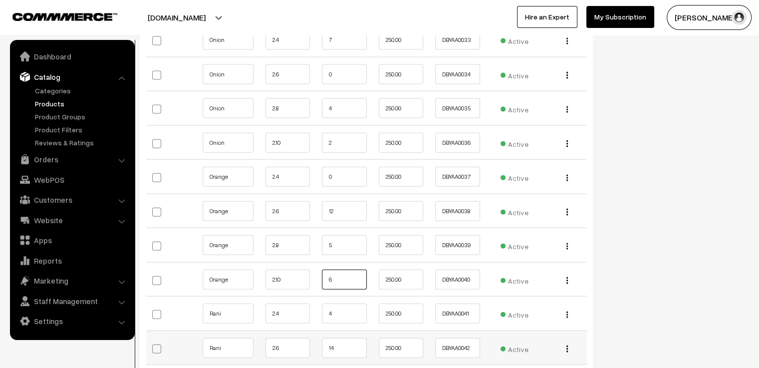
scroll to position [2344, 0]
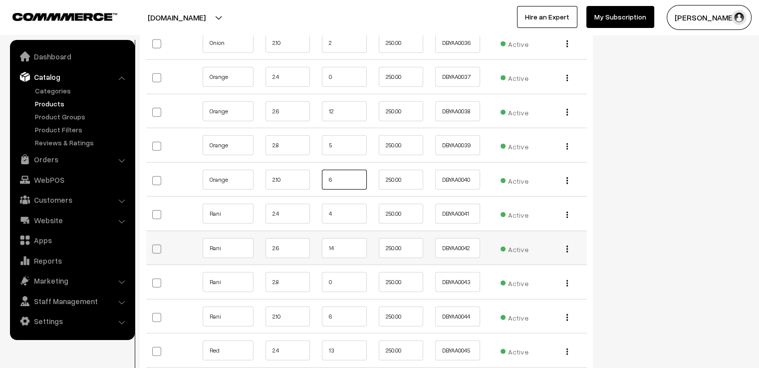
type input "6"
click at [346, 238] on input "14" at bounding box center [344, 248] width 45 height 20
type input "13"
click at [342, 306] on input "6" at bounding box center [344, 316] width 45 height 20
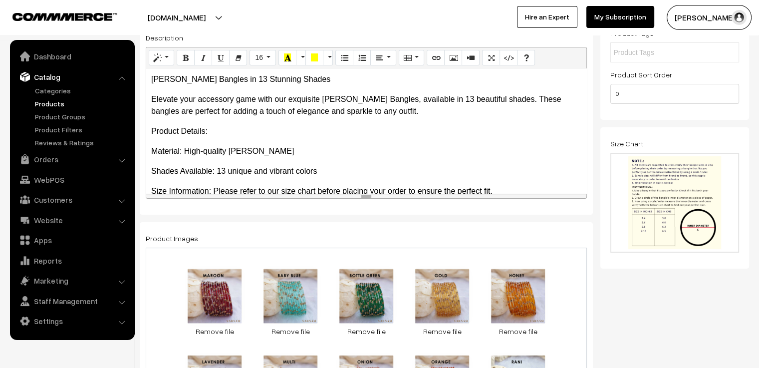
scroll to position [0, 0]
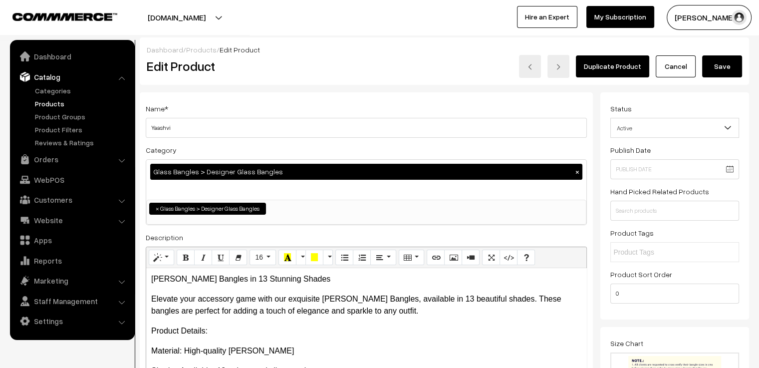
type input "5"
click at [720, 68] on button "Save" at bounding box center [722, 66] width 40 height 22
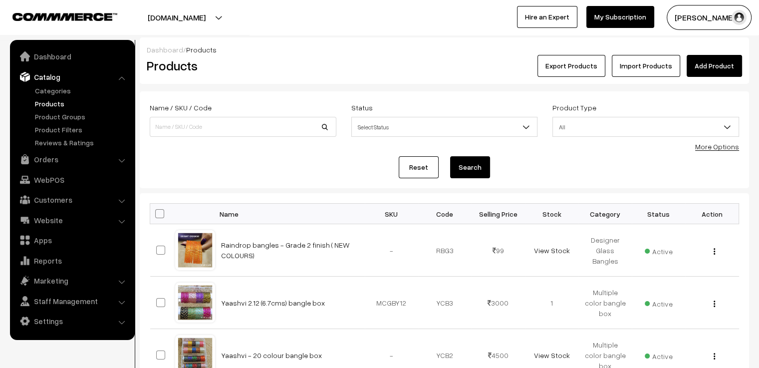
click at [223, 140] on div "Name / SKU / Code" at bounding box center [243, 121] width 202 height 41
click at [221, 134] on input at bounding box center [243, 127] width 187 height 20
type input "Aaradhana"
click at [450, 156] on button "Search" at bounding box center [470, 167] width 40 height 22
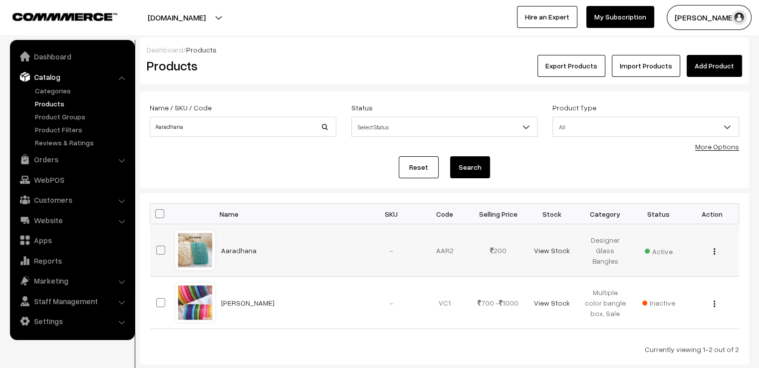
click at [191, 244] on div at bounding box center [195, 250] width 38 height 38
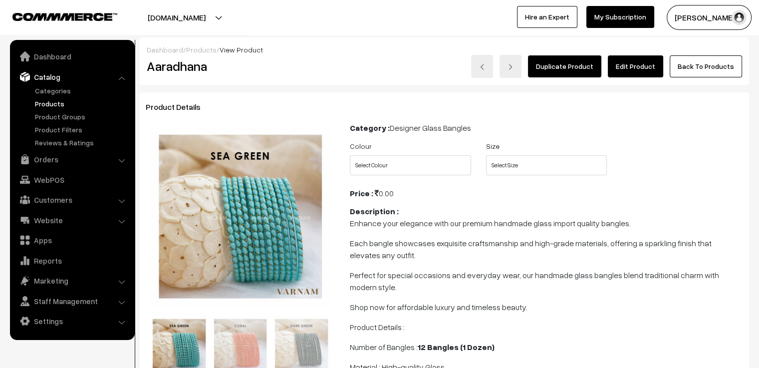
click at [643, 62] on link "Edit Product" at bounding box center [635, 66] width 55 height 22
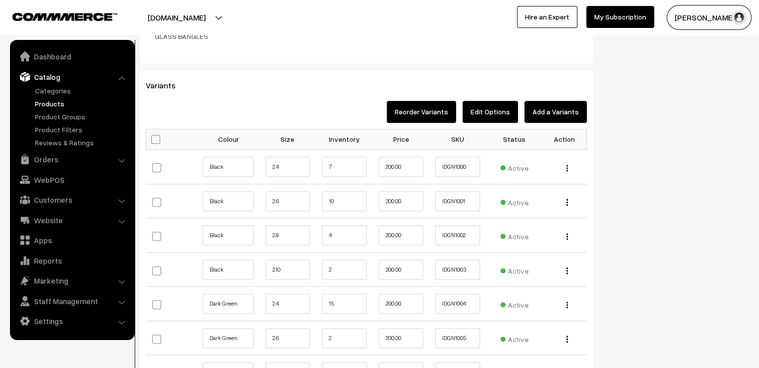
scroll to position [1247, 0]
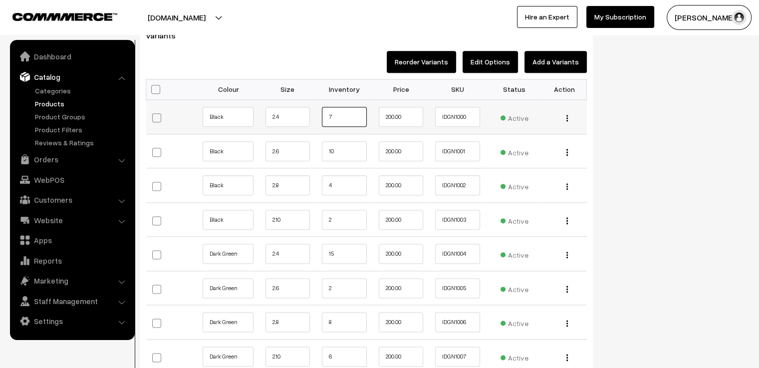
click at [341, 107] on input "7" at bounding box center [344, 117] width 45 height 20
click at [345, 141] on input "10" at bounding box center [344, 151] width 45 height 20
type input "1"
type input "9"
click at [346, 175] on input "4" at bounding box center [344, 185] width 45 height 20
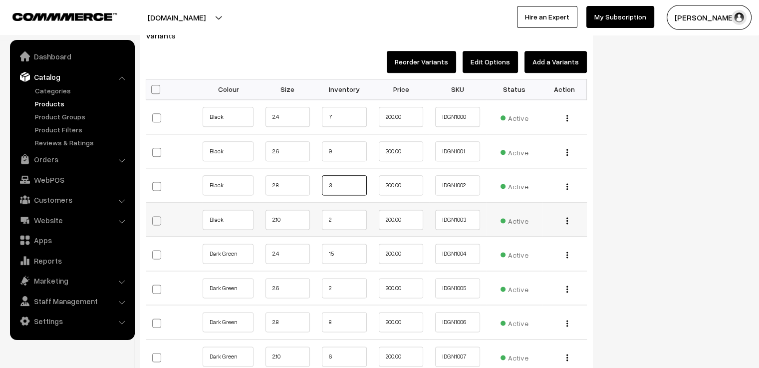
type input "3"
click at [343, 214] on input "2" at bounding box center [344, 219] width 45 height 20
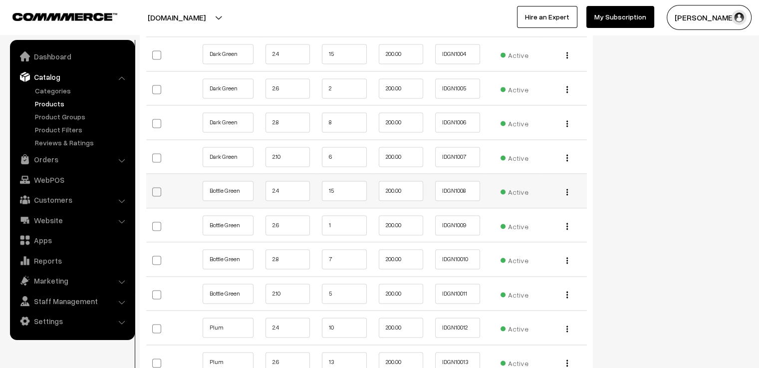
scroll to position [1496, 0]
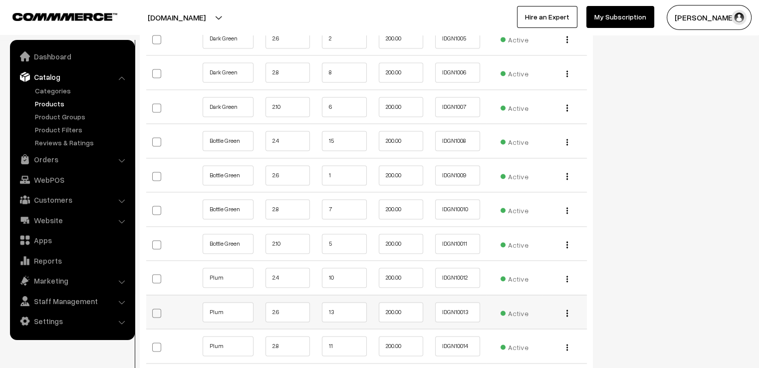
type input "1"
click at [338, 302] on input "13" at bounding box center [344, 312] width 45 height 20
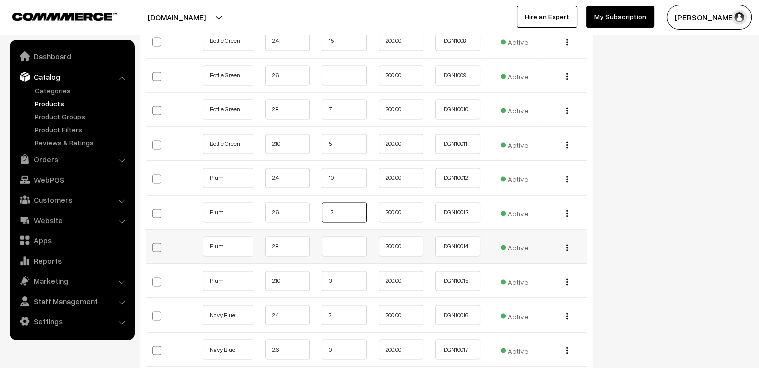
type input "12"
click at [342, 236] on input "11" at bounding box center [344, 246] width 45 height 20
type input "10"
click at [336, 270] on input "3" at bounding box center [344, 280] width 45 height 20
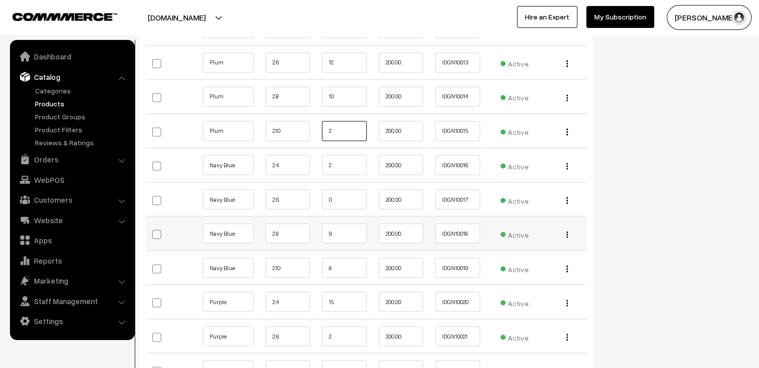
scroll to position [1796, 0]
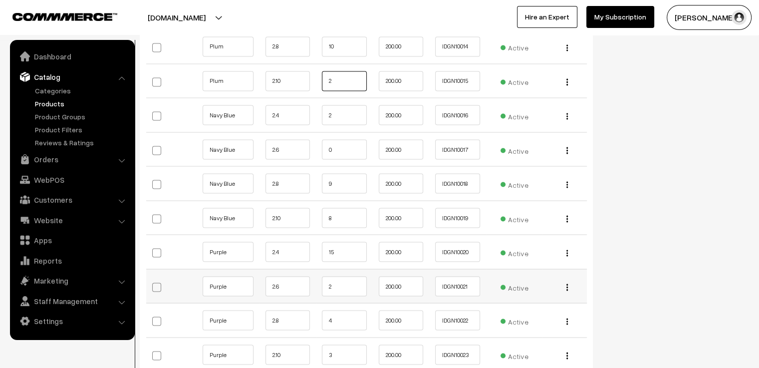
type input "2"
click at [344, 276] on input "2" at bounding box center [344, 286] width 45 height 20
type input "1"
click at [348, 310] on input "4" at bounding box center [344, 320] width 45 height 20
type input "3"
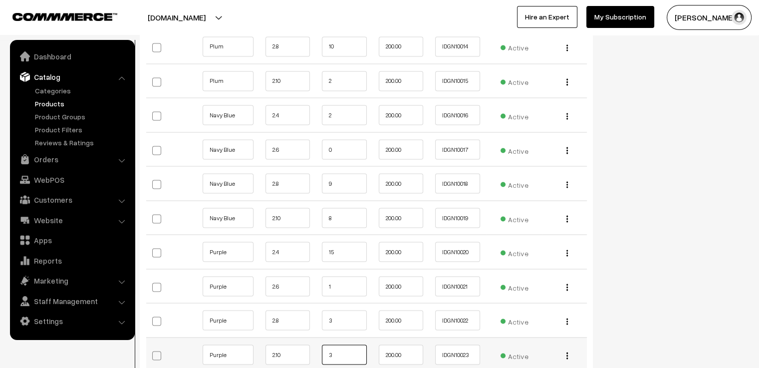
click at [345, 344] on input "3" at bounding box center [344, 354] width 45 height 20
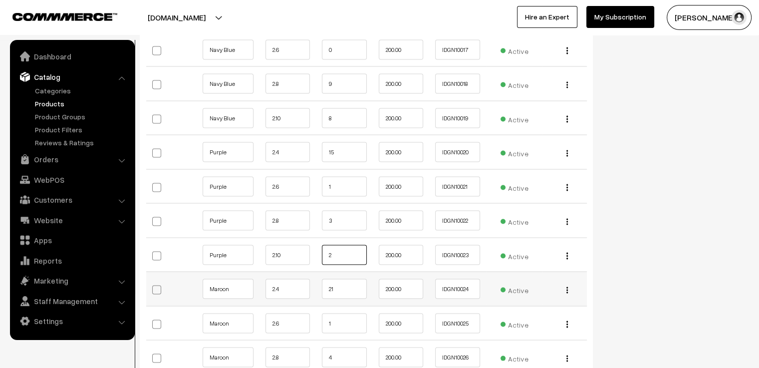
type input "2"
click at [341, 278] on input "21" at bounding box center [344, 288] width 45 height 20
click at [342, 313] on input "1" at bounding box center [344, 323] width 45 height 20
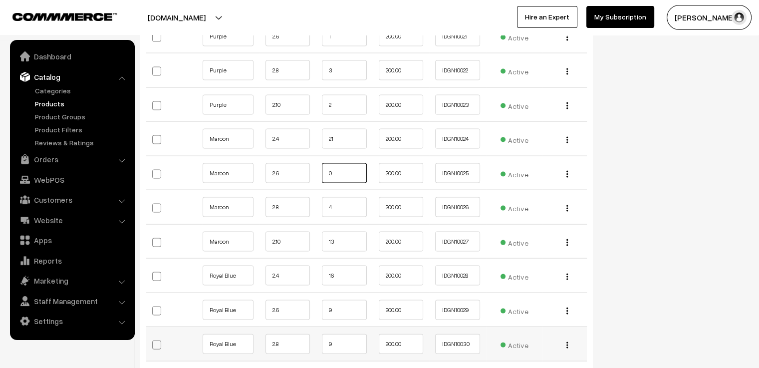
scroll to position [2095, 0]
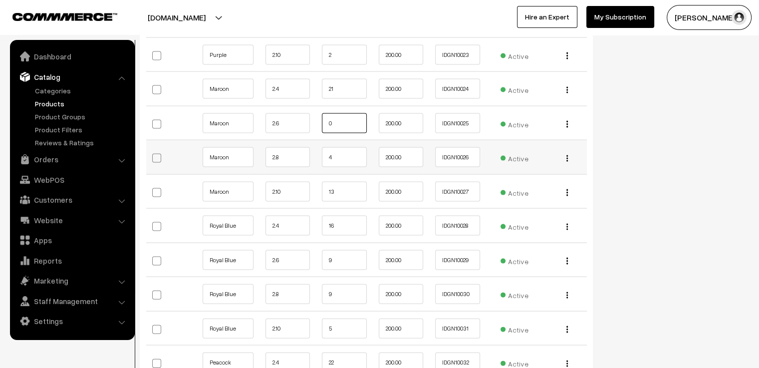
type input "0"
click at [346, 147] on input "4" at bounding box center [344, 157] width 45 height 20
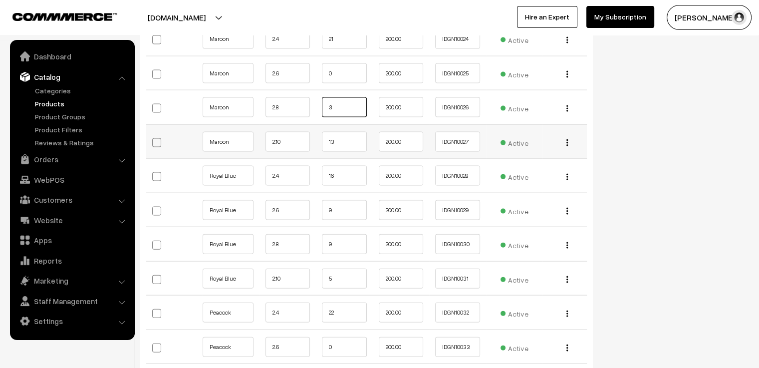
type input "3"
click at [340, 132] on input "13" at bounding box center [344, 142] width 45 height 20
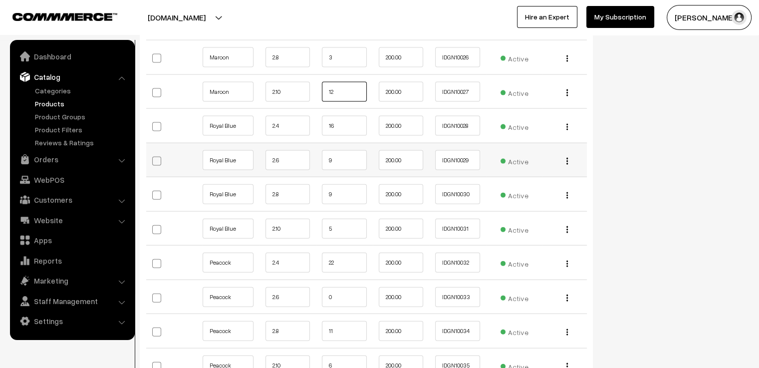
type input "12"
click at [344, 150] on input "9" at bounding box center [344, 160] width 45 height 20
type input "8"
click at [340, 184] on input "9" at bounding box center [344, 194] width 45 height 20
type input "8"
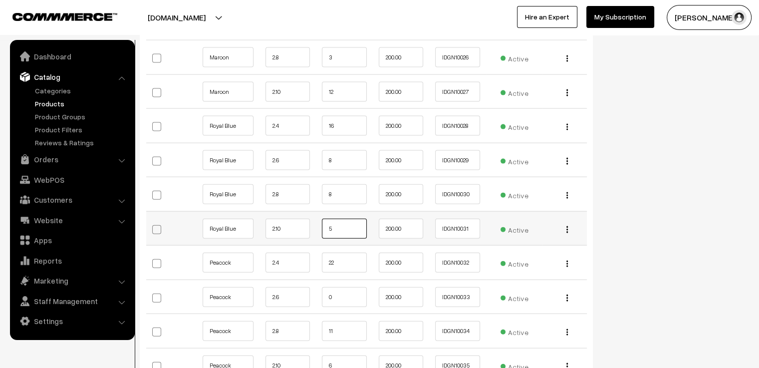
click at [343, 220] on input "5" at bounding box center [344, 228] width 45 height 20
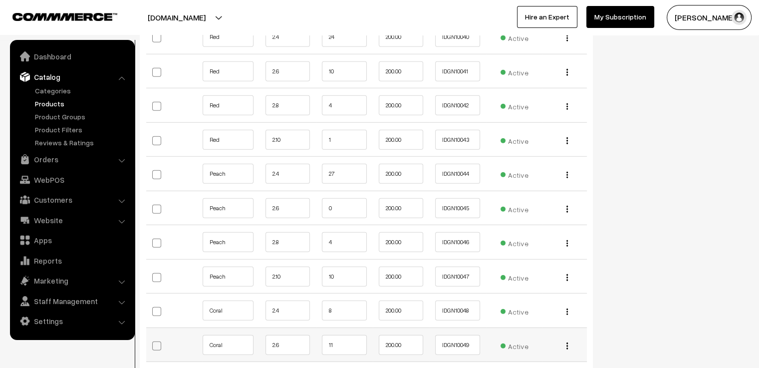
scroll to position [2743, 0]
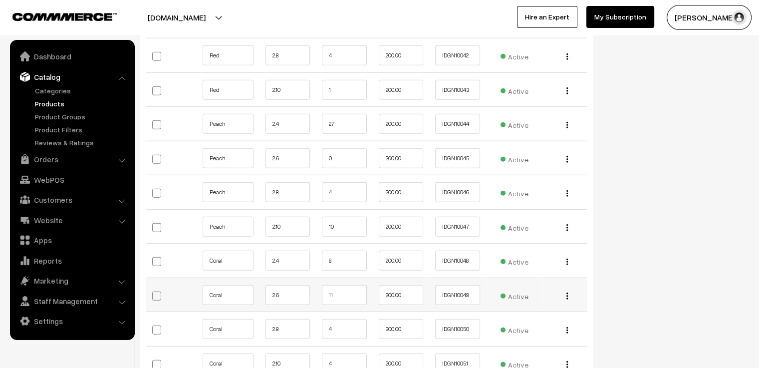
type input "4"
click at [341, 285] on input "11" at bounding box center [344, 295] width 45 height 20
type input "10"
click at [340, 319] on input "4" at bounding box center [344, 329] width 45 height 20
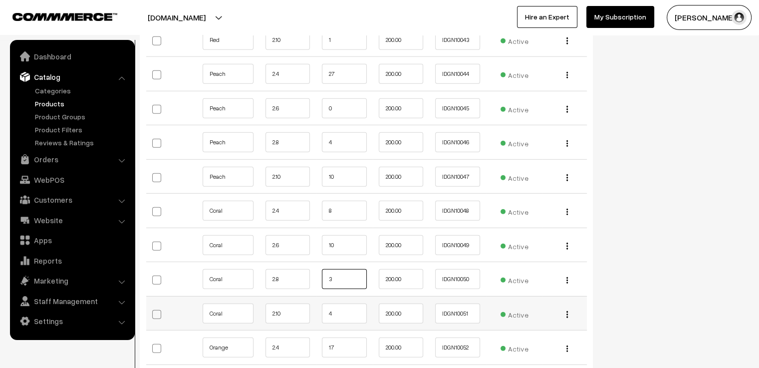
type input "3"
click at [344, 303] on input "4" at bounding box center [344, 313] width 45 height 20
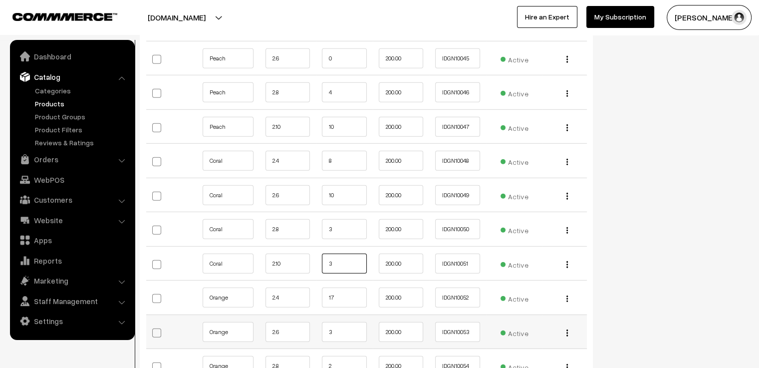
scroll to position [2943, 0]
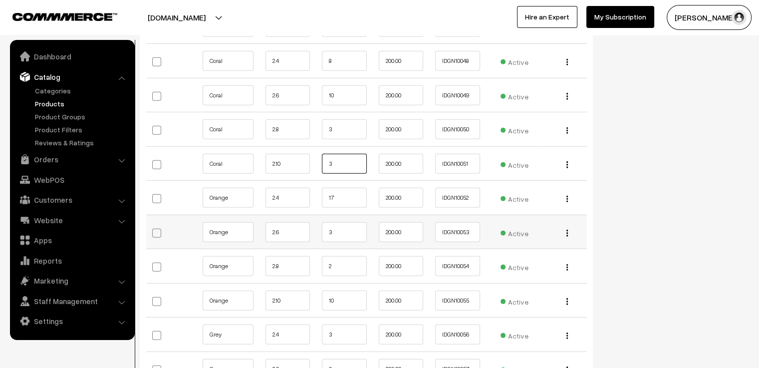
type input "3"
click at [346, 222] on input "3" at bounding box center [344, 232] width 45 height 20
type input "2"
click at [350, 256] on input "2" at bounding box center [344, 266] width 45 height 20
type input "1"
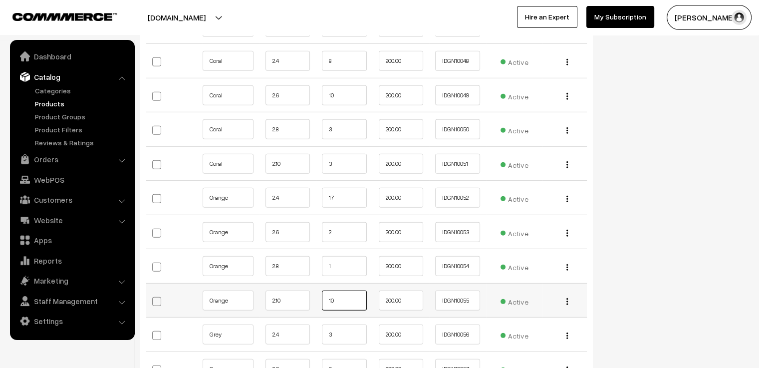
click at [345, 290] on input "10" at bounding box center [344, 300] width 45 height 20
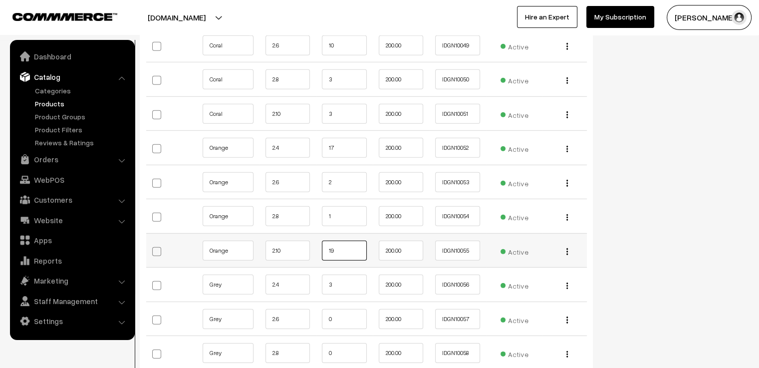
type input "1"
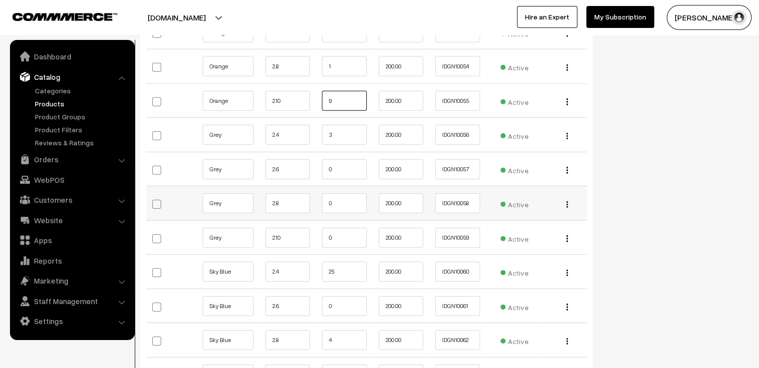
scroll to position [3192, 0]
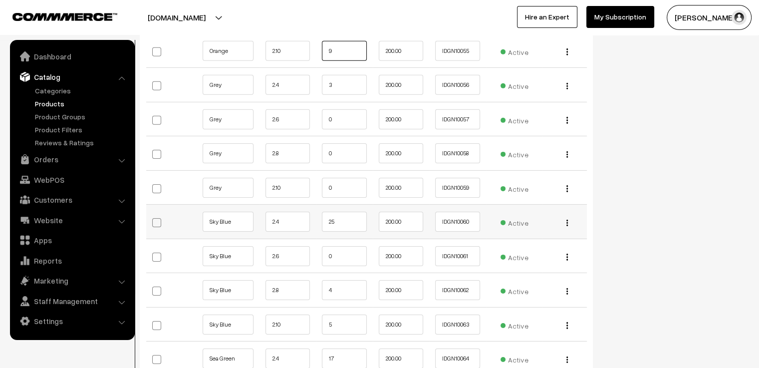
type input "9"
click at [341, 211] on input "25" at bounding box center [344, 221] width 45 height 20
type input "24"
click at [334, 280] on input "4" at bounding box center [344, 290] width 45 height 20
type input "3"
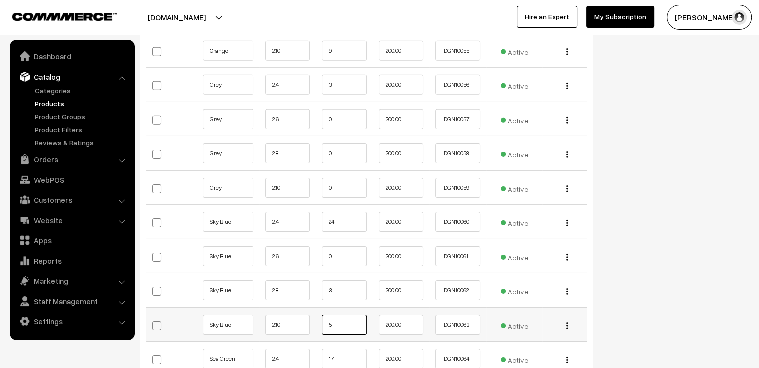
click at [334, 314] on input "5" at bounding box center [344, 324] width 45 height 20
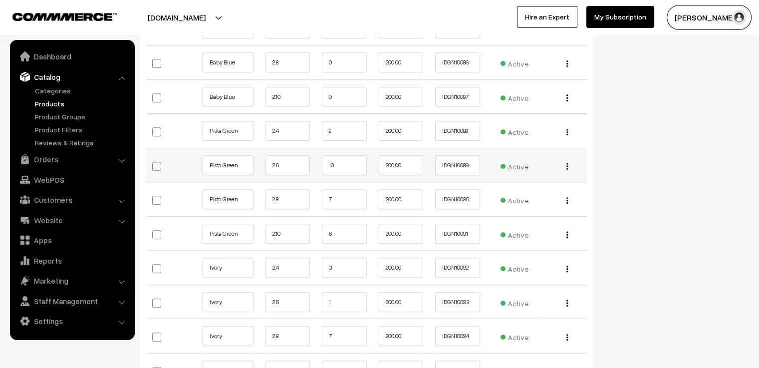
scroll to position [4340, 0]
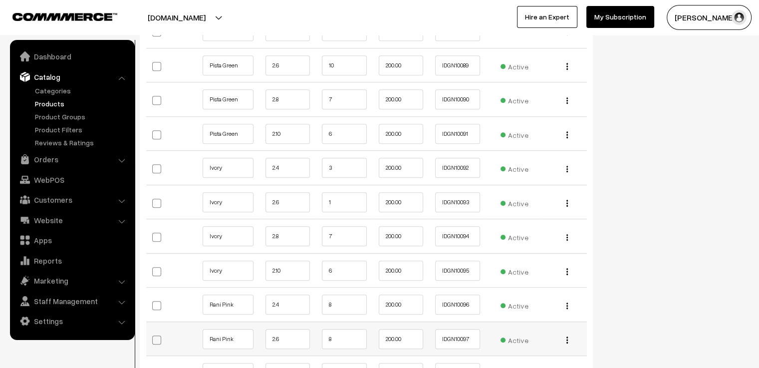
type input "4"
click at [345, 329] on input "8" at bounding box center [344, 339] width 45 height 20
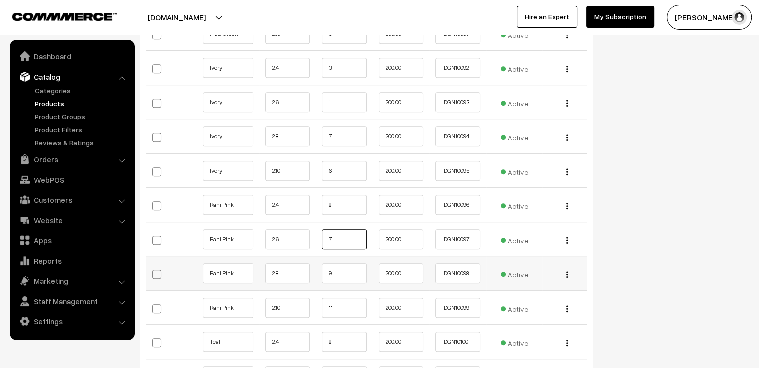
type input "7"
click at [336, 263] on input "9" at bounding box center [344, 273] width 45 height 20
type input "8"
click at [335, 297] on input "11" at bounding box center [344, 307] width 45 height 20
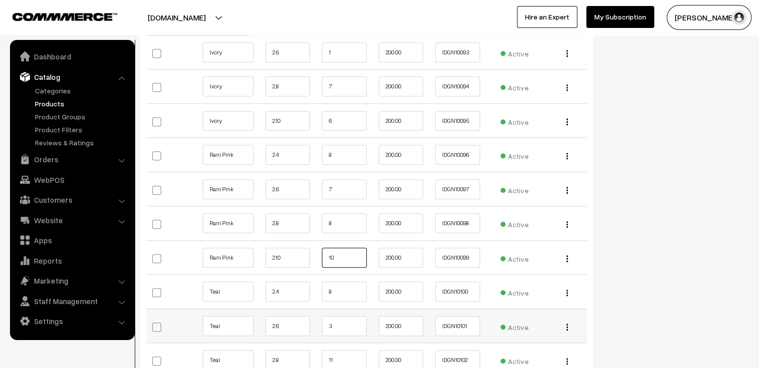
type input "10"
click at [343, 316] on input "3" at bounding box center [344, 326] width 45 height 20
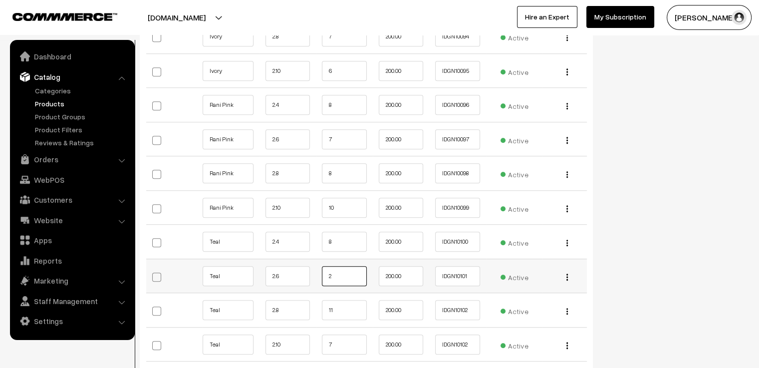
scroll to position [4589, 0]
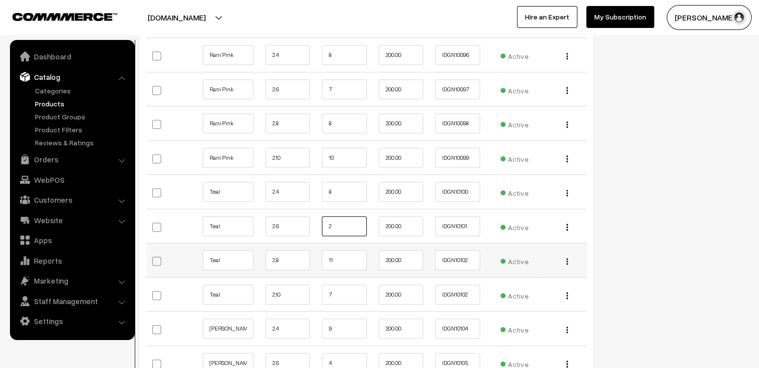
type input "2"
click at [360, 250] on input "11" at bounding box center [344, 260] width 45 height 20
type input "10"
click at [347, 284] on input "7" at bounding box center [344, 294] width 45 height 20
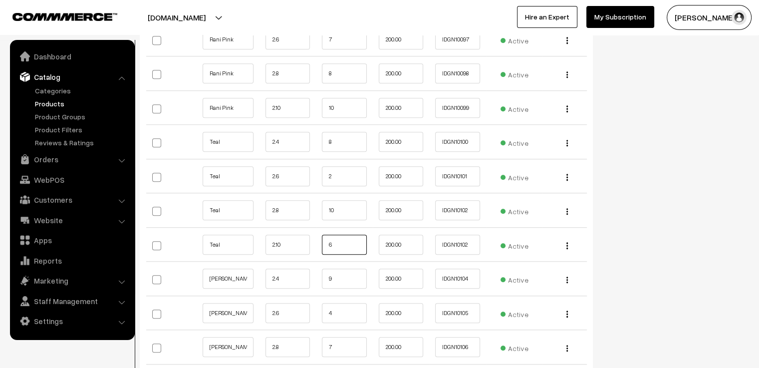
scroll to position [4739, 0]
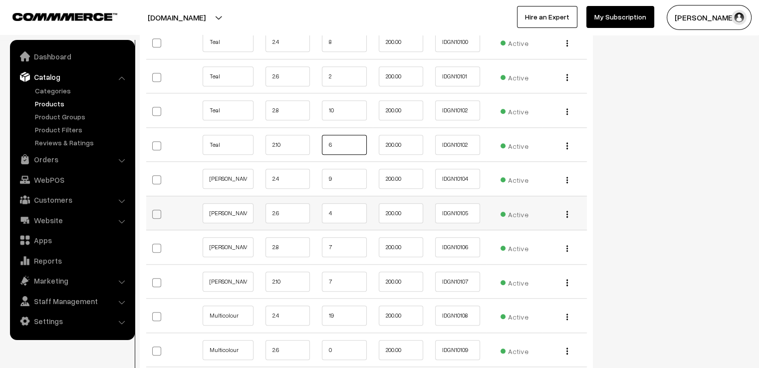
type input "6"
click at [336, 203] on input "4" at bounding box center [344, 213] width 45 height 20
type input "3"
click at [343, 237] on input "7" at bounding box center [344, 247] width 45 height 20
type input "6"
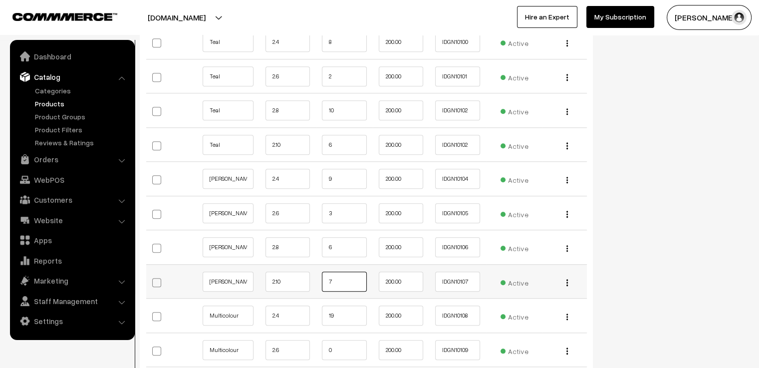
click at [350, 271] on input "7" at bounding box center [344, 281] width 45 height 20
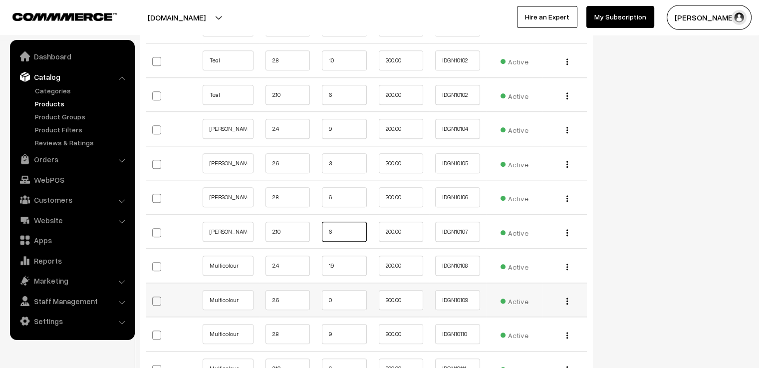
type input "6"
click at [346, 290] on input "0" at bounding box center [344, 300] width 45 height 20
click at [344, 255] on input "19" at bounding box center [344, 265] width 45 height 20
type input "18"
click at [358, 324] on input "9" at bounding box center [344, 334] width 45 height 20
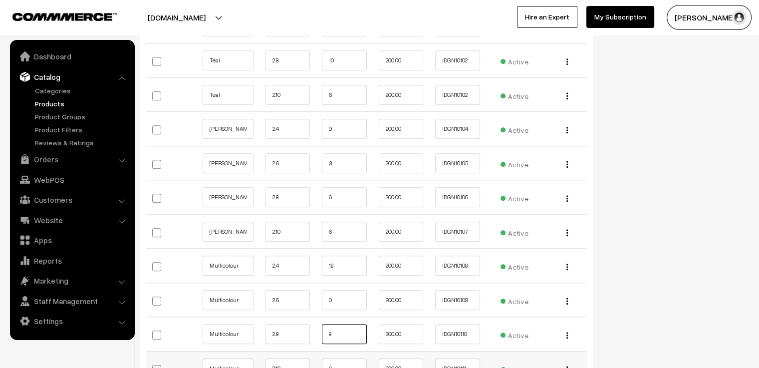
scroll to position [4888, 0]
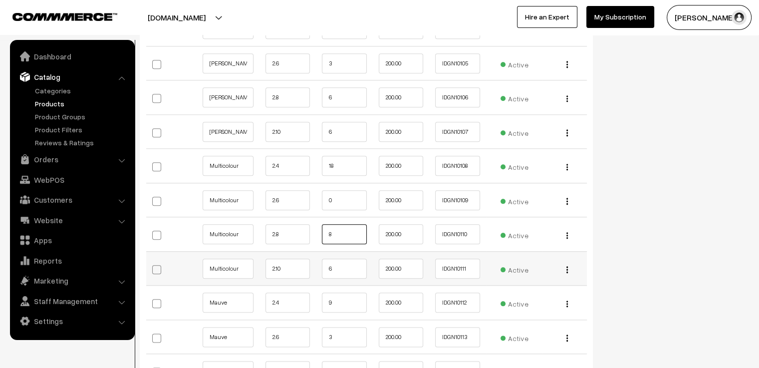
type input "8"
click at [335, 258] on input "6" at bounding box center [344, 268] width 45 height 20
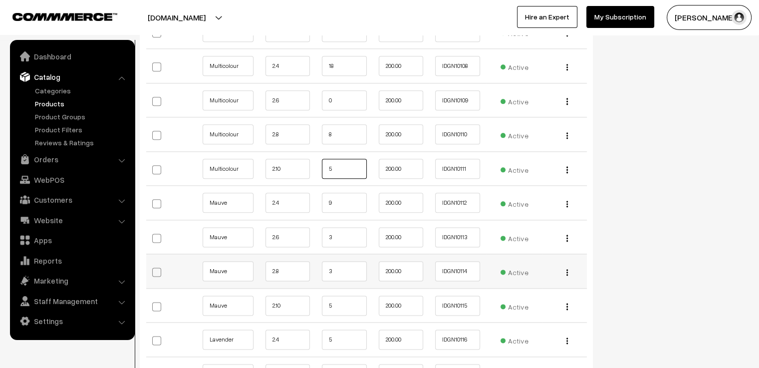
scroll to position [5088, 0]
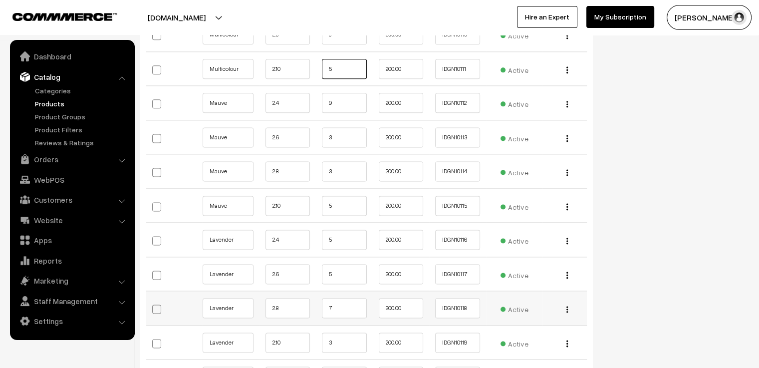
type input "5"
click at [345, 298] on input "7" at bounding box center [344, 308] width 45 height 20
type input "6"
click at [343, 332] on input "3" at bounding box center [344, 342] width 45 height 20
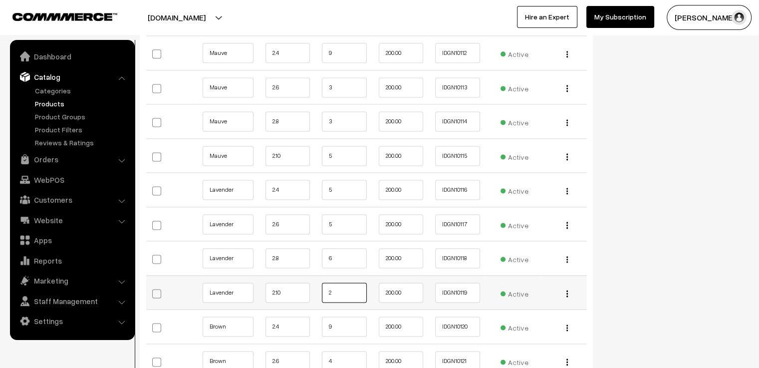
scroll to position [5188, 0]
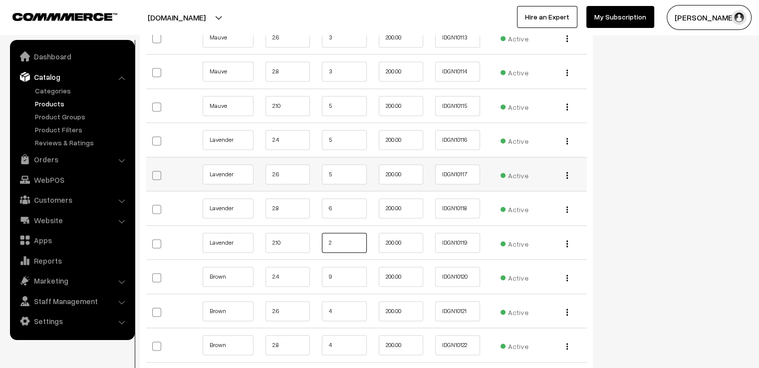
type input "2"
click at [345, 164] on input "5" at bounding box center [344, 174] width 45 height 20
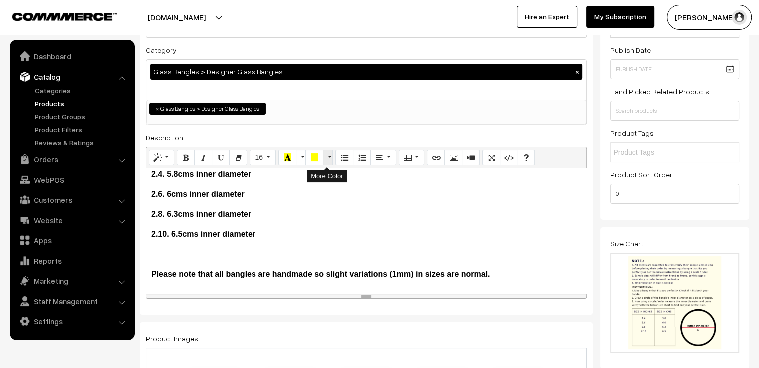
scroll to position [0, 0]
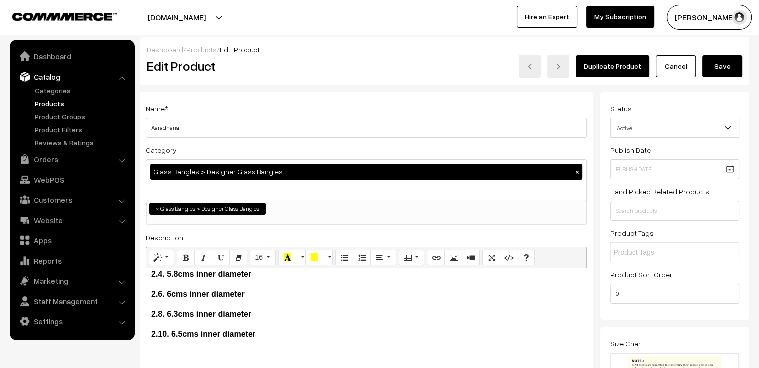
type input "4"
click at [727, 64] on button "Save" at bounding box center [722, 66] width 40 height 22
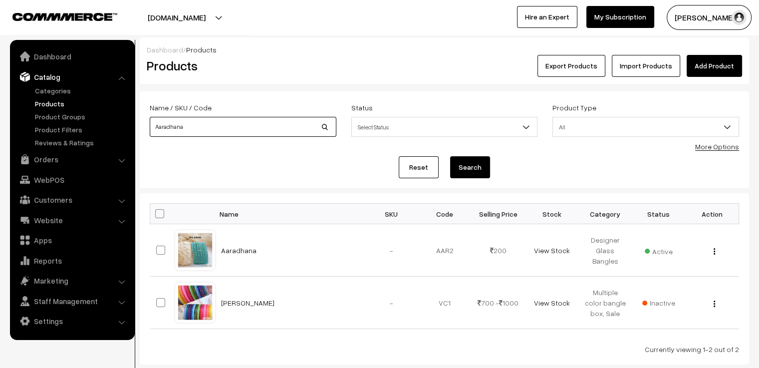
click at [252, 123] on input "Aaradhana" at bounding box center [243, 127] width 187 height 20
type input "A"
type input "[PERSON_NAME]"
click at [450, 156] on button "Search" at bounding box center [470, 167] width 40 height 22
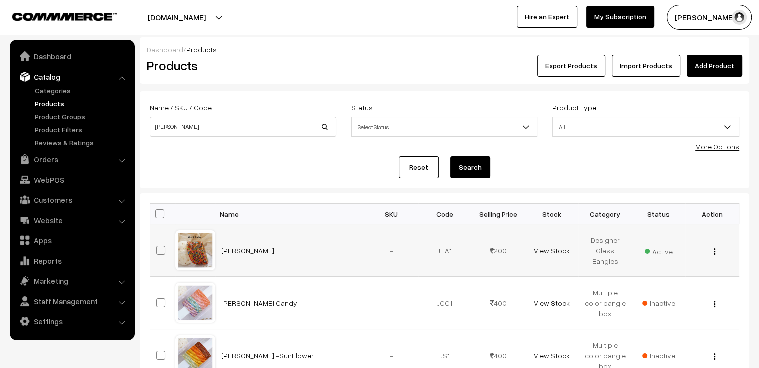
click at [182, 254] on div at bounding box center [195, 250] width 38 height 38
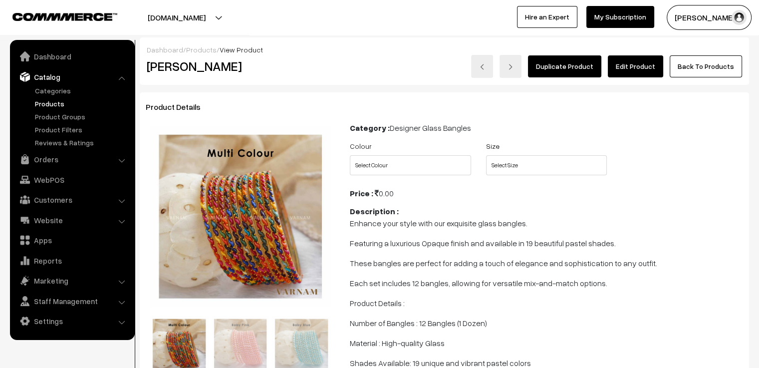
click at [645, 61] on link "Edit Product" at bounding box center [635, 66] width 55 height 22
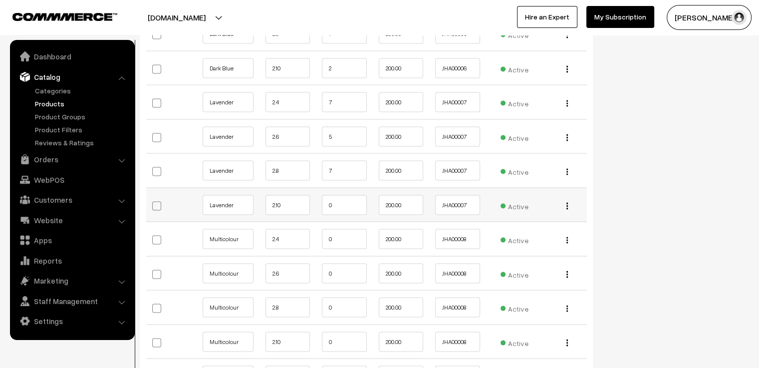
scroll to position [1895, 0]
click at [343, 192] on input "7" at bounding box center [344, 202] width 45 height 20
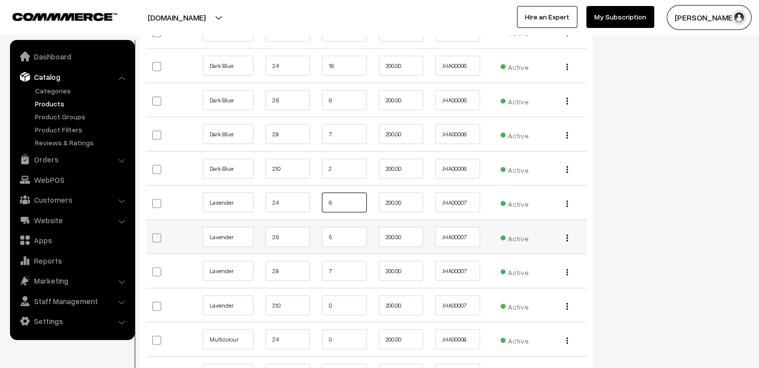
type input "6"
click at [344, 226] on input "5" at bounding box center [344, 236] width 45 height 20
type input "4"
click at [345, 260] on input "7" at bounding box center [344, 270] width 45 height 20
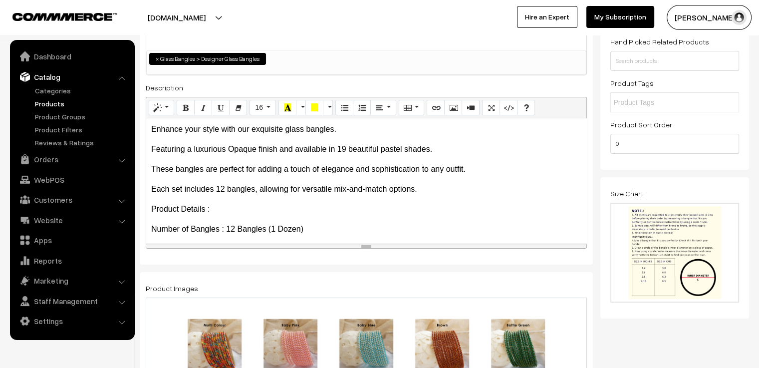
scroll to position [0, 0]
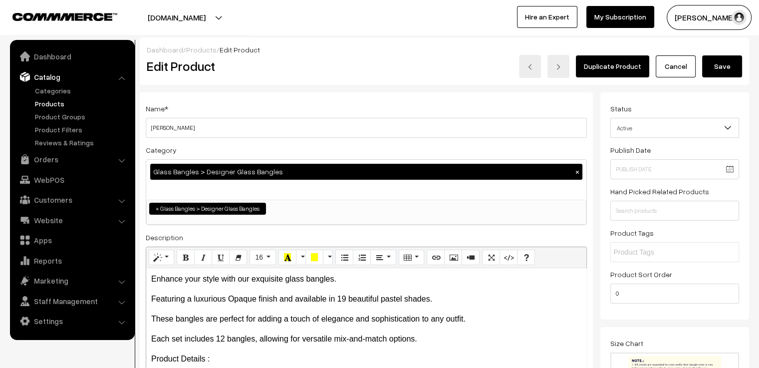
type input "6"
click at [726, 66] on button "Save" at bounding box center [722, 66] width 40 height 22
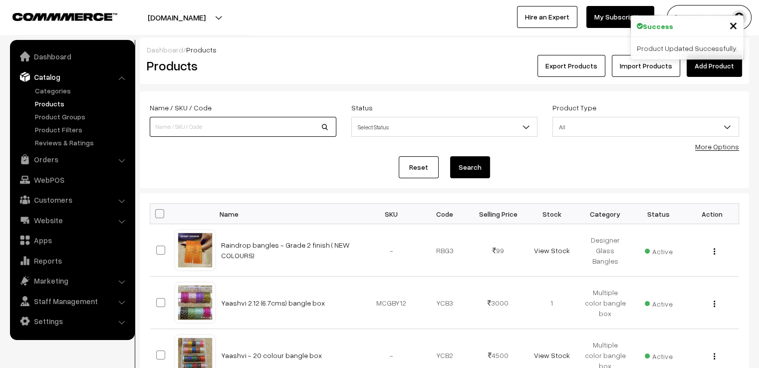
click at [174, 123] on input at bounding box center [243, 127] width 187 height 20
type input "hridhayam"
click at [450, 156] on button "Search" at bounding box center [470, 167] width 40 height 22
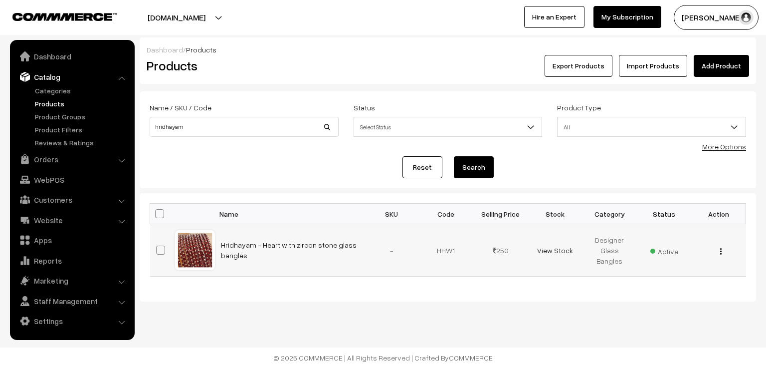
click at [183, 244] on div at bounding box center [195, 250] width 38 height 38
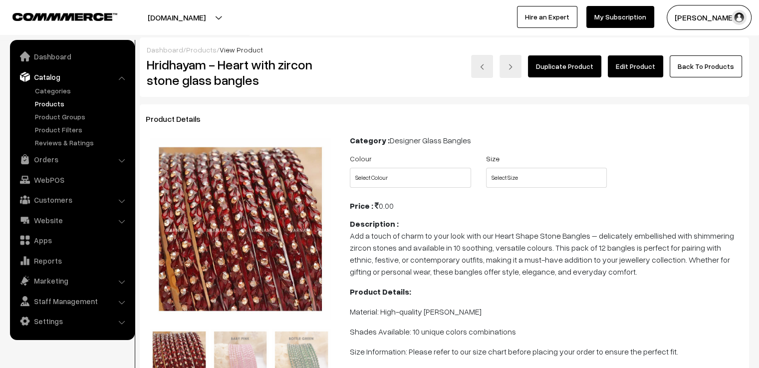
click at [657, 61] on link "Edit Product" at bounding box center [635, 66] width 55 height 22
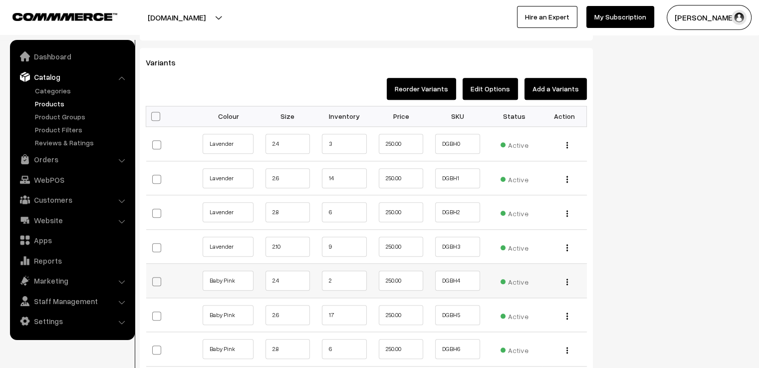
scroll to position [1097, 0]
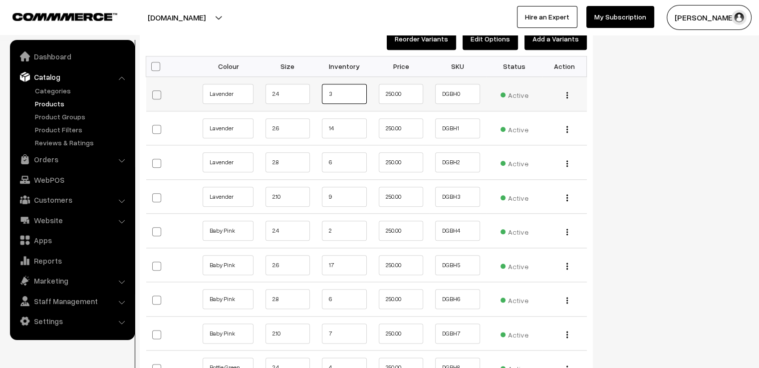
click at [350, 84] on input "3" at bounding box center [344, 94] width 45 height 20
type input "2"
click at [332, 120] on input "14" at bounding box center [344, 128] width 45 height 20
click at [354, 121] on input "14" at bounding box center [344, 128] width 45 height 20
type input "13"
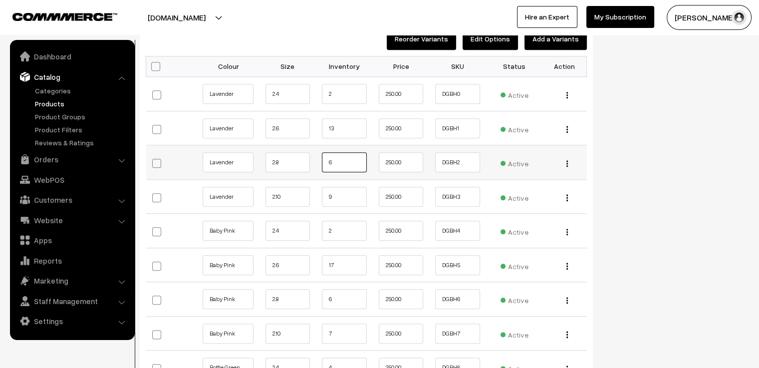
click at [336, 152] on input "6" at bounding box center [344, 162] width 45 height 20
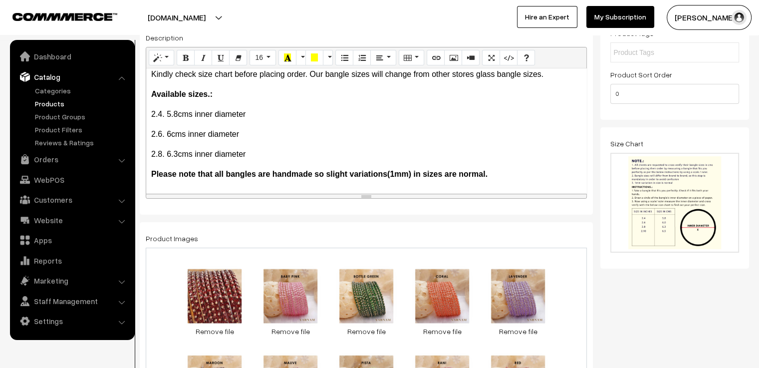
scroll to position [0, 0]
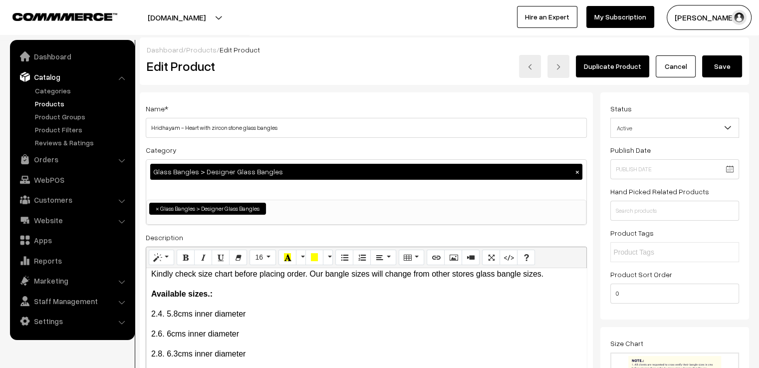
type input "5"
click at [725, 58] on button "Save" at bounding box center [722, 66] width 40 height 22
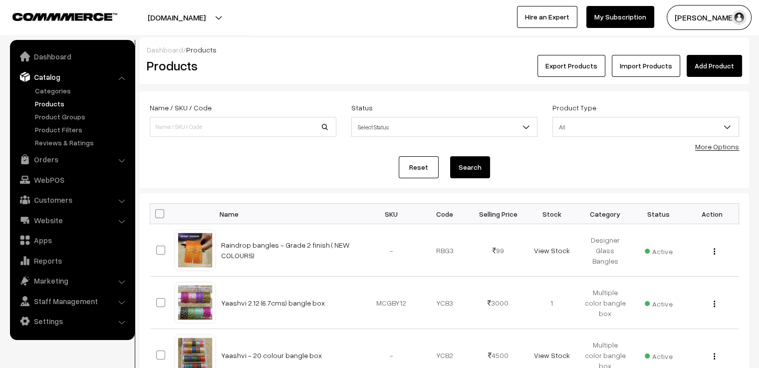
click at [267, 114] on div "Name / SKU / Code" at bounding box center [243, 118] width 187 height 35
click at [264, 124] on input at bounding box center [243, 127] width 187 height 20
type input "mystic charm"
click at [450, 156] on button "Search" at bounding box center [470, 167] width 40 height 22
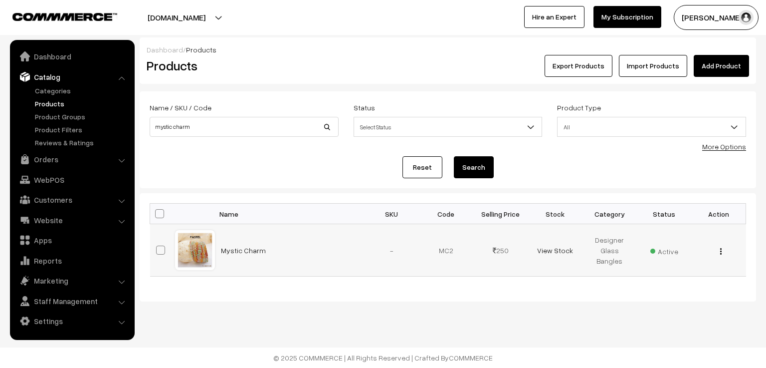
click at [190, 232] on div at bounding box center [195, 250] width 38 height 38
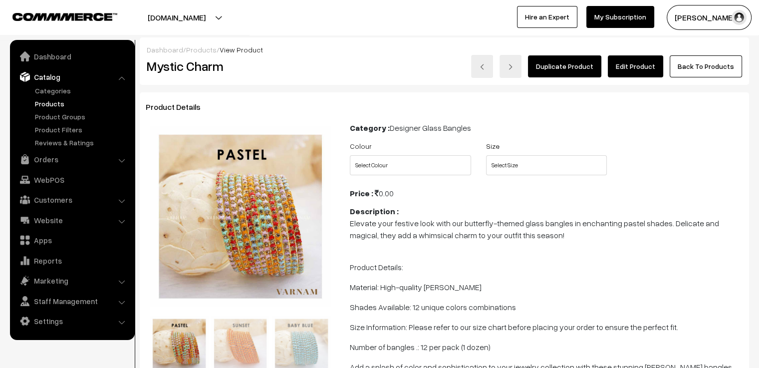
click at [643, 62] on link "Edit Product" at bounding box center [635, 66] width 55 height 22
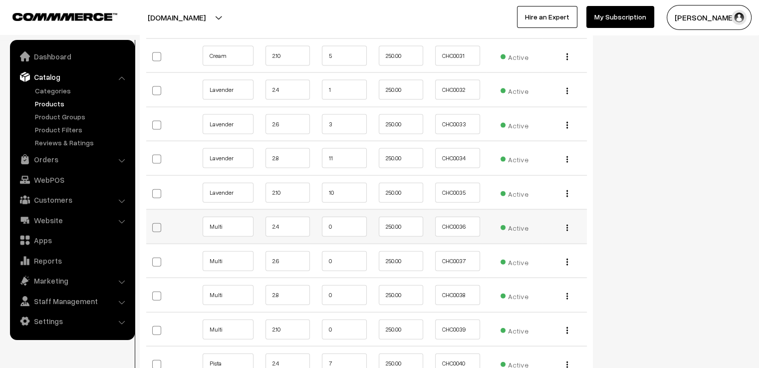
scroll to position [2095, 0]
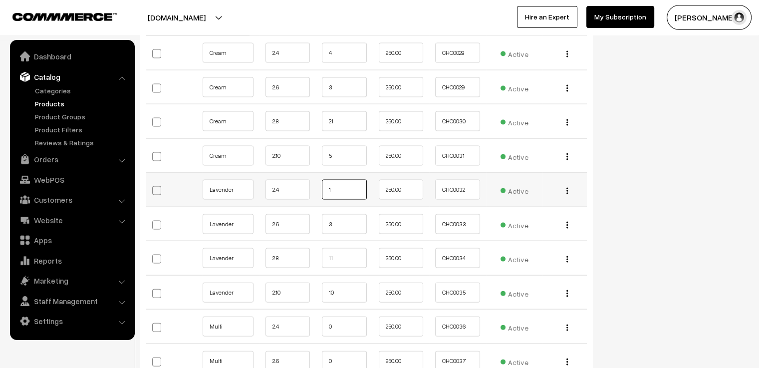
click at [341, 180] on input "1" at bounding box center [344, 190] width 45 height 20
type input "0"
click at [339, 219] on td "3" at bounding box center [344, 224] width 57 height 34
click at [348, 214] on input "3" at bounding box center [344, 224] width 45 height 20
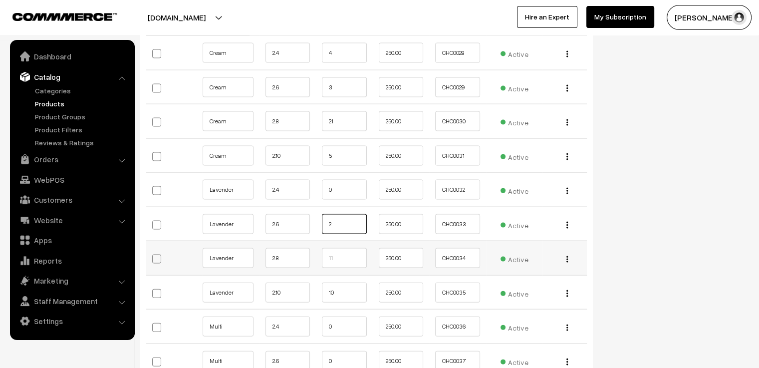
type input "2"
click at [342, 248] on input "11" at bounding box center [344, 258] width 45 height 20
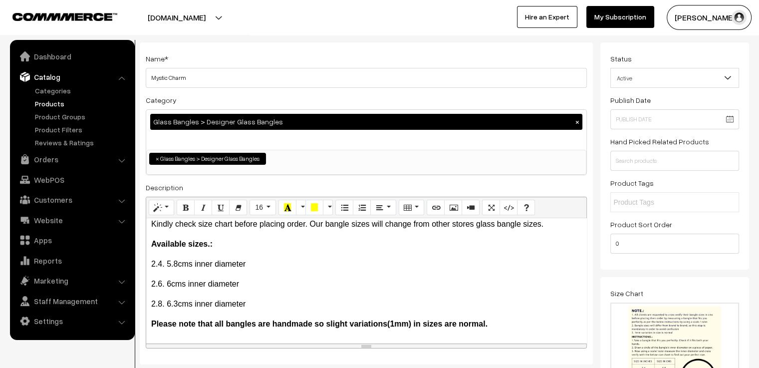
scroll to position [0, 0]
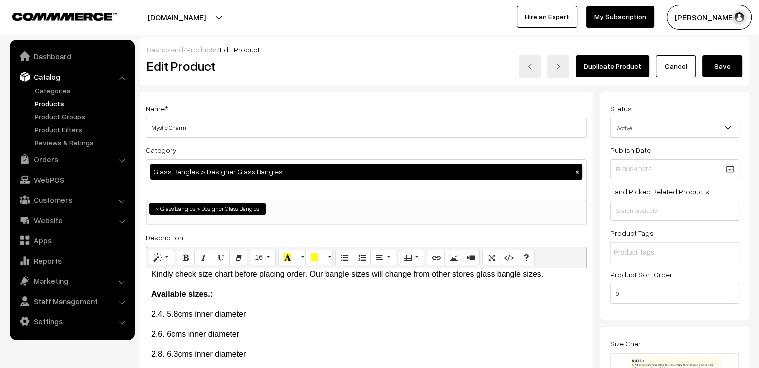
type input "10"
click at [720, 66] on button "Save" at bounding box center [722, 66] width 40 height 22
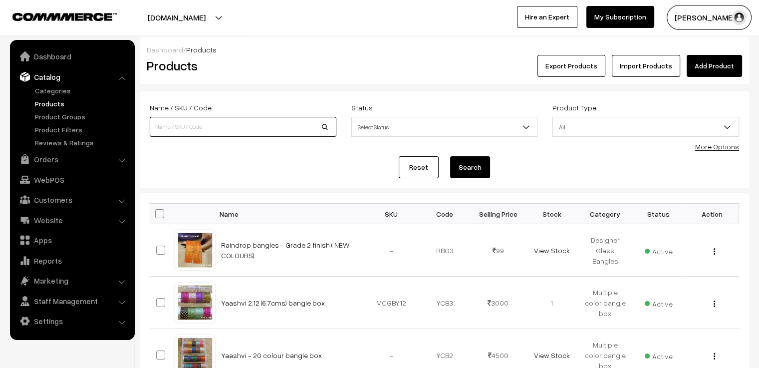
click at [249, 119] on input at bounding box center [243, 127] width 187 height 20
type input "aahana"
click at [450, 156] on button "Search" at bounding box center [470, 167] width 40 height 22
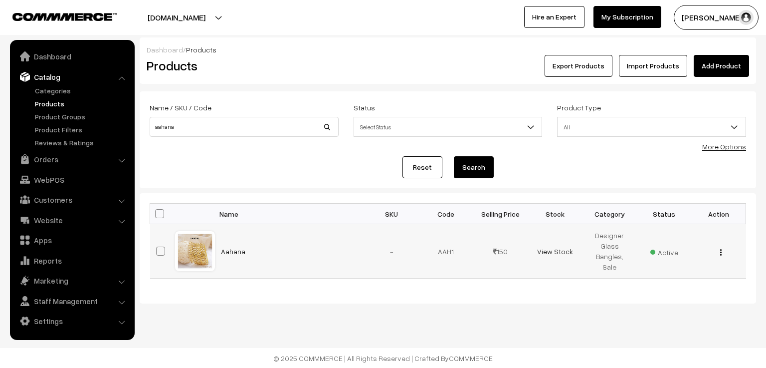
click at [201, 236] on div at bounding box center [195, 251] width 38 height 38
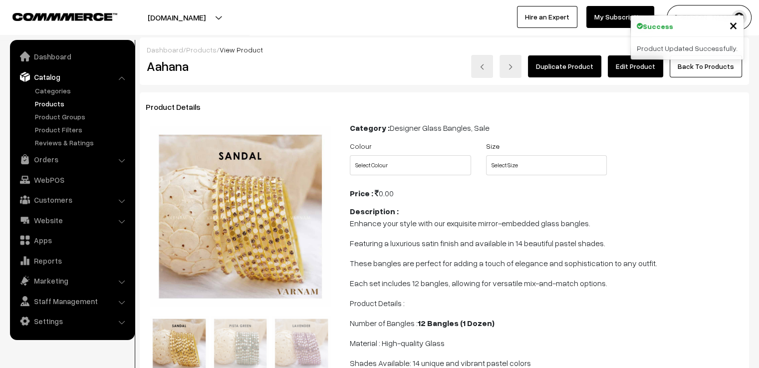
click at [628, 68] on link "Edit Product" at bounding box center [635, 66] width 55 height 22
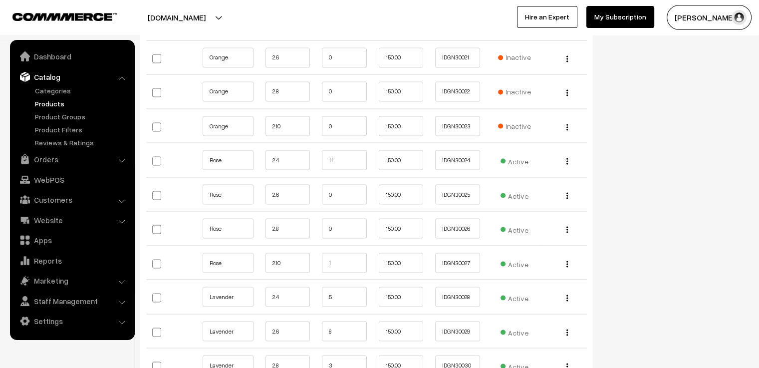
scroll to position [1895, 0]
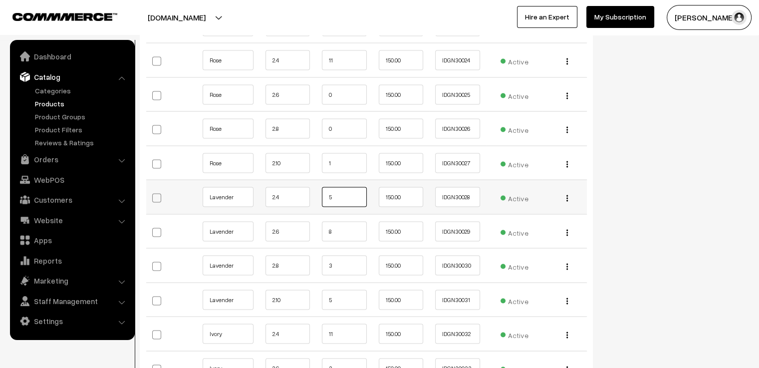
click at [346, 194] on input "5" at bounding box center [344, 197] width 45 height 20
type input "4"
click at [345, 232] on input "8" at bounding box center [344, 231] width 45 height 20
type input "7"
click at [333, 264] on input "3" at bounding box center [344, 265] width 45 height 20
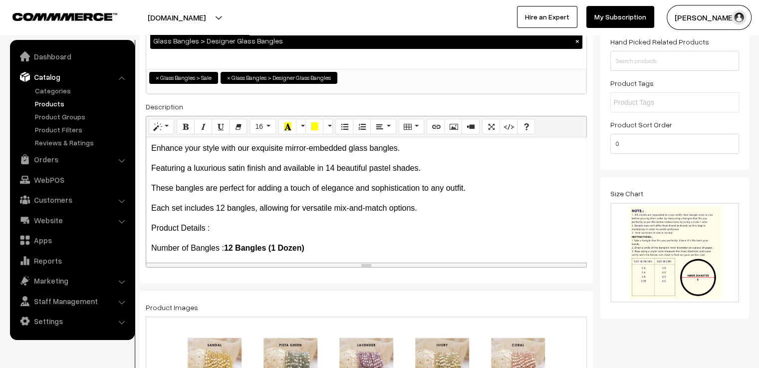
scroll to position [0, 0]
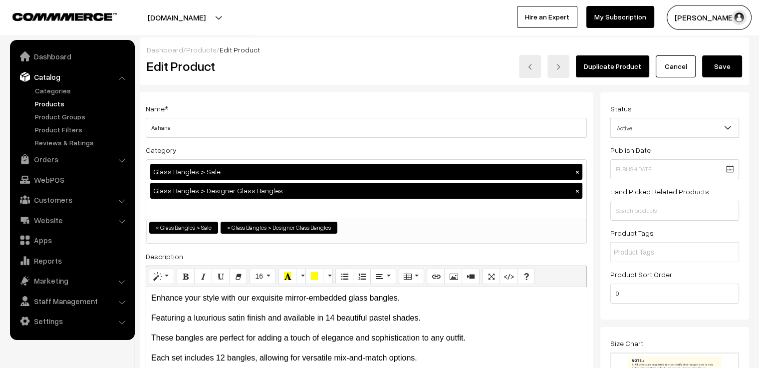
type input "2"
click at [719, 62] on button "Save" at bounding box center [722, 66] width 40 height 22
